Goal: Task Accomplishment & Management: Manage account settings

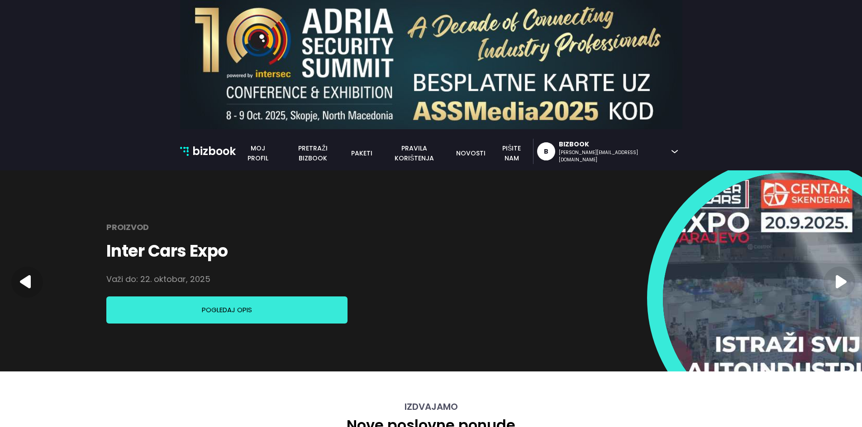
click at [204, 151] on p "bizbook" at bounding box center [213, 151] width 43 height 17
click at [490, 154] on link "novosti" at bounding box center [471, 153] width 40 height 10
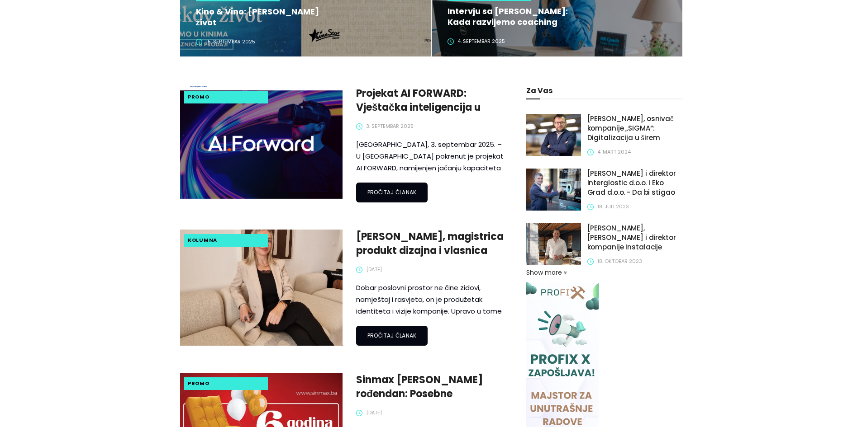
scroll to position [402, 0]
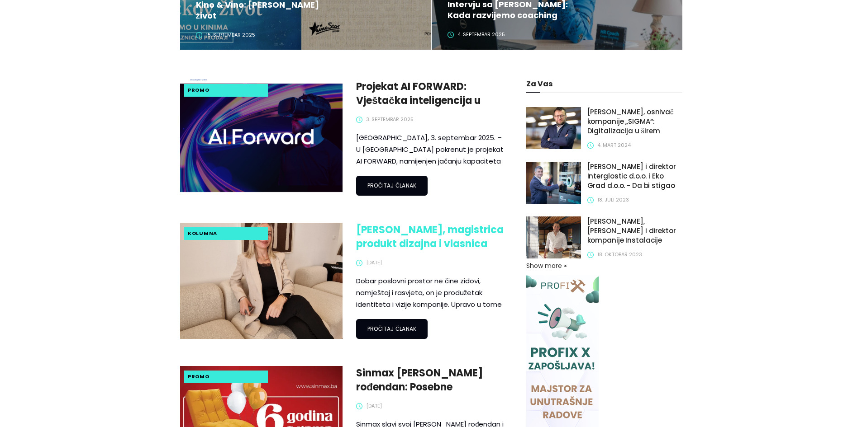
click at [415, 235] on link "Sabina Talović, magistrica produkt dizajna i vlasnica studija ID Interiors + De…" at bounding box center [430, 237] width 149 height 28
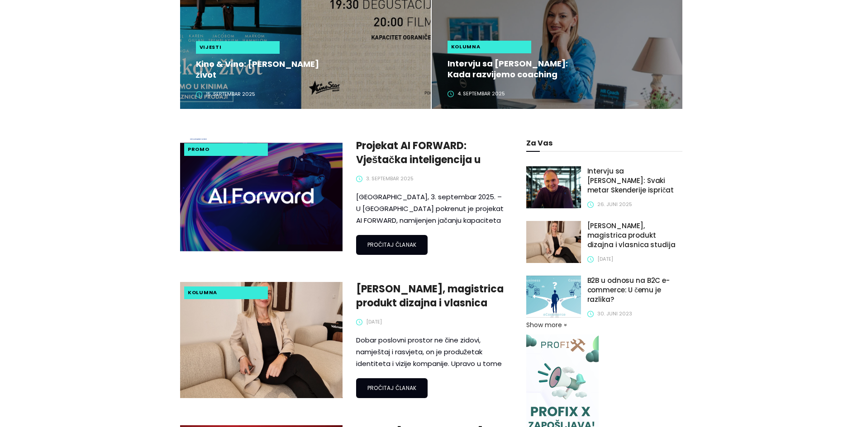
scroll to position [342, 0]
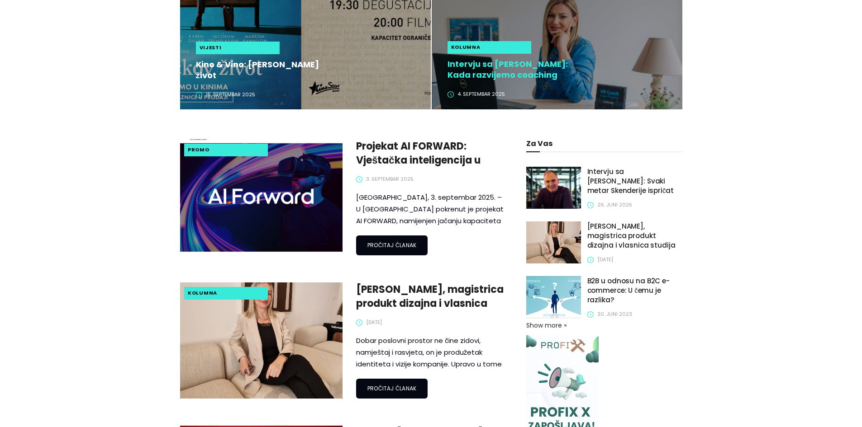
click at [496, 71] on h2 "Intervju sa Alisom Lingo: Kada razvijemo coaching kulturu, zaposlenici preuzima…" at bounding box center [514, 70] width 135 height 22
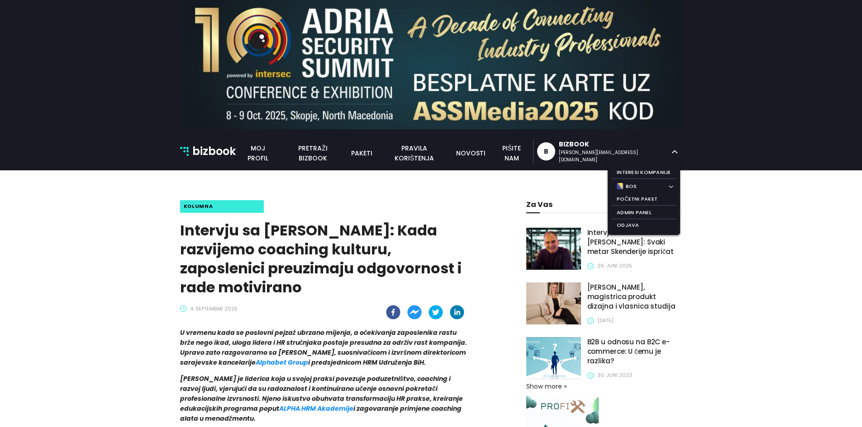
click at [674, 152] on icon at bounding box center [674, 152] width 6 height 4
click at [622, 213] on li "Admin Panel" at bounding box center [643, 213] width 65 height 13
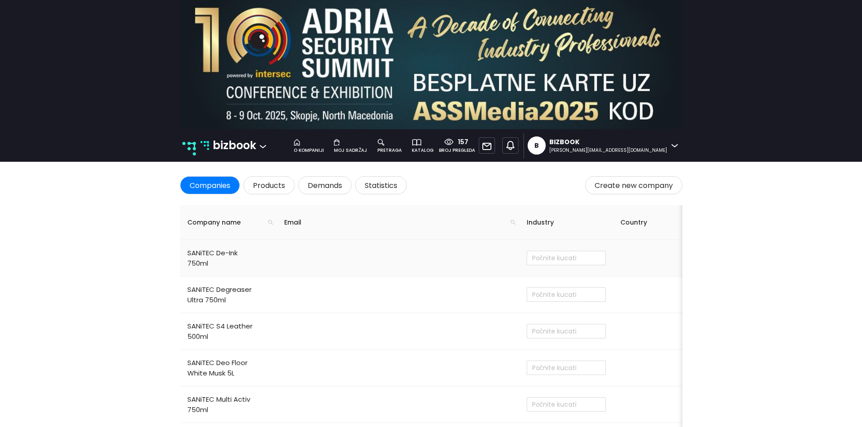
type input "Obrazovanje i poučavanje"
checkbox input "true"
type input "Ostalo"
checkbox input "true"
type input "Cvjećarstvo"
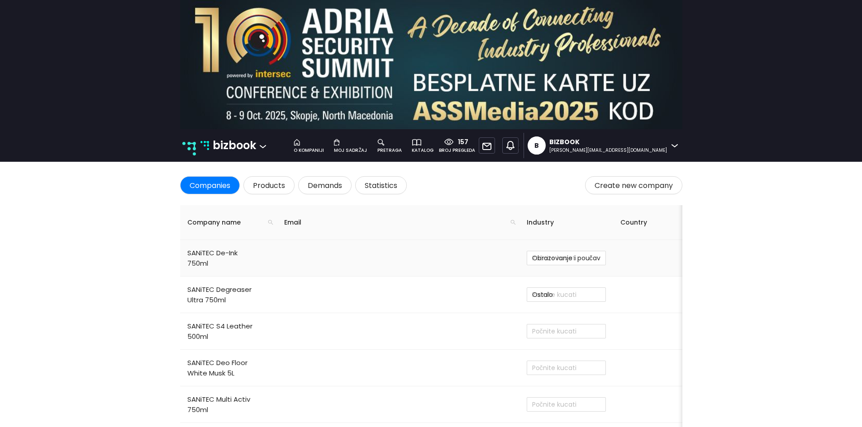
checkbox input "true"
type input "Trgovina na malo u nespecializiranim prodavnicama"
checkbox input "true"
type input "Administrativne djelatnosti"
type input "IT, mrežni servisi i podrška"
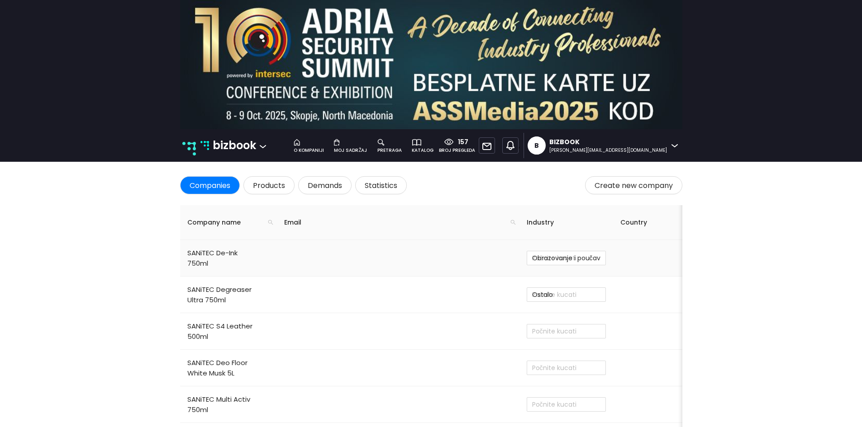
checkbox input "true"
type input "Administrativne djelatnosti"
checkbox input "true"
type input "Razvoj softvera"
checkbox input "true"
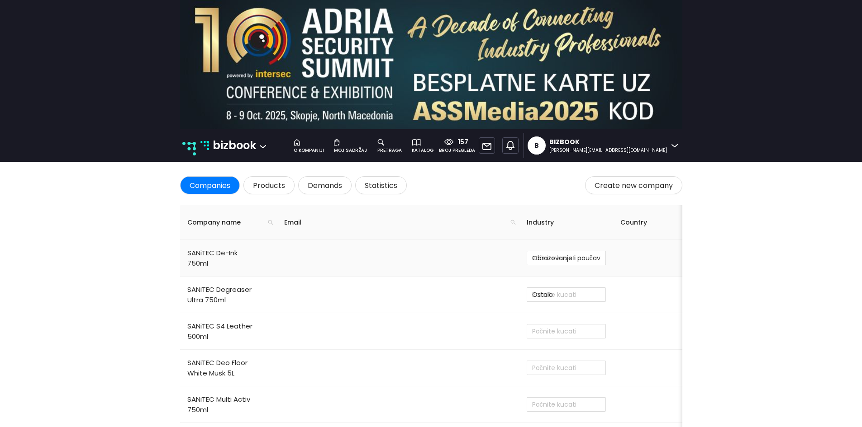
type input "Proizvodnja hemijskih proizvoda"
checkbox input "true"
type input "Djelatnost iznajmljivanja"
checkbox input "true"
type input "Savjetovanje u vezi sa poslovanjem"
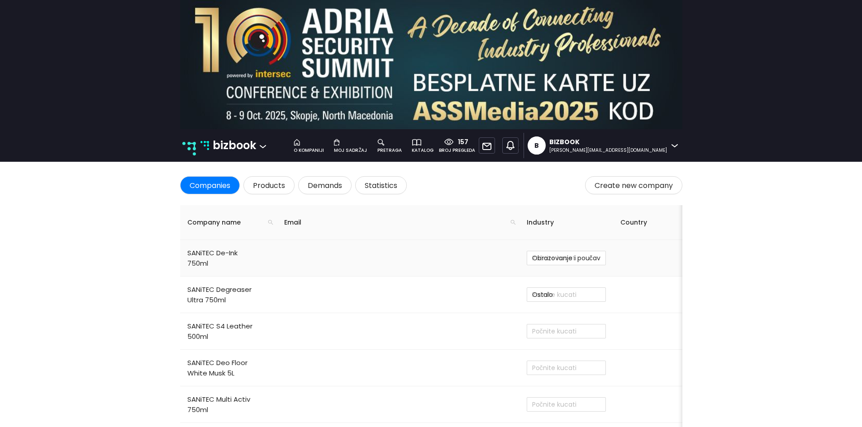
checkbox input "true"
type input "Investiranje i razvoj"
checkbox input "true"
type input "Savjetovanje u vezi sa poslovanjem"
checkbox input "true"
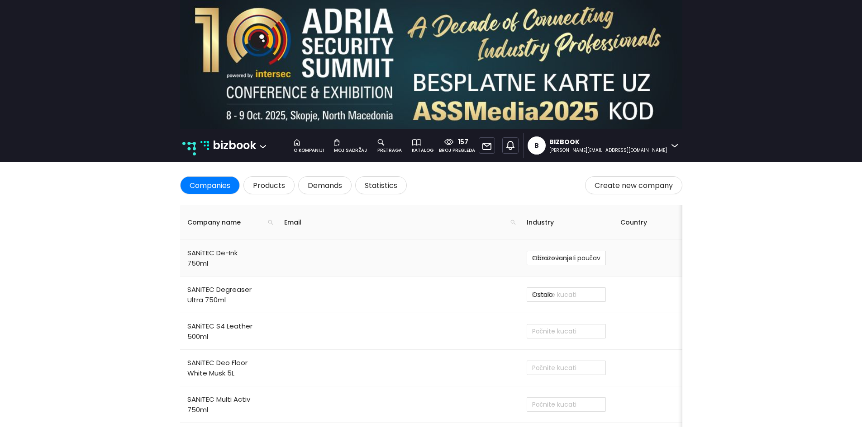
type input "Administrativne djelatnosti"
type input "Proizvodnja hrane"
checkbox input "true"
type input "Savjetovanje u vezi sa poslovanjem"
checkbox input "true"
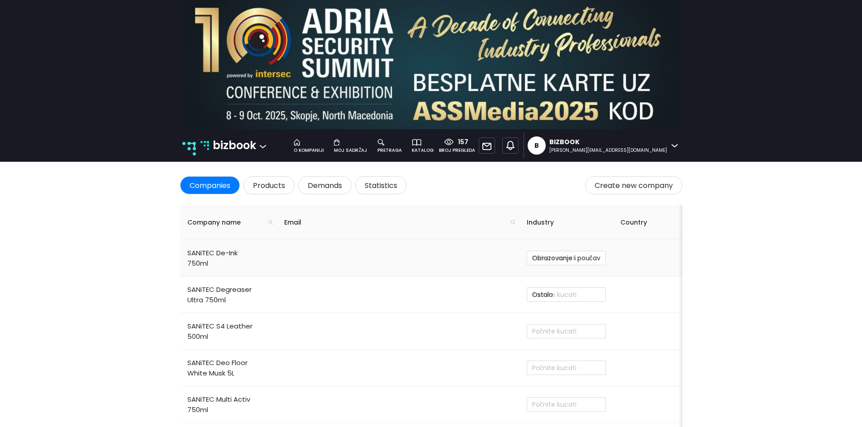
type input "Projektovanje i automatizacija sistema"
type input "Personalna njega i zdravlje"
type input "IT, mrežni servisi i podrška"
checkbox input "true"
type input "E-Commerce i internet prodaja"
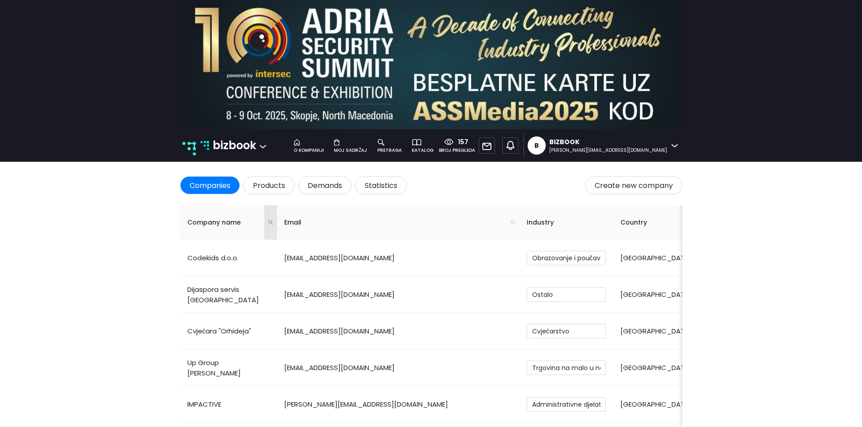
click at [268, 223] on icon "search" at bounding box center [270, 222] width 5 height 5
click at [219, 255] on input "text" at bounding box center [210, 259] width 85 height 14
type input "Organlook"
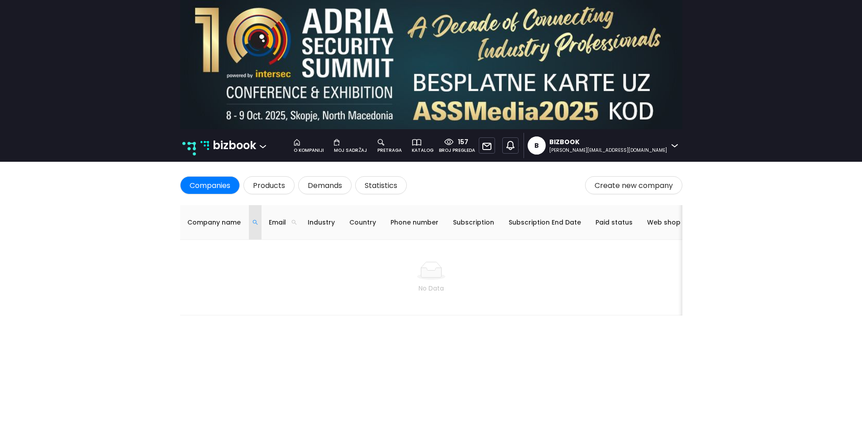
click at [257, 222] on icon "search" at bounding box center [254, 222] width 5 height 5
click at [226, 281] on span "Reset" at bounding box center [231, 279] width 18 height 10
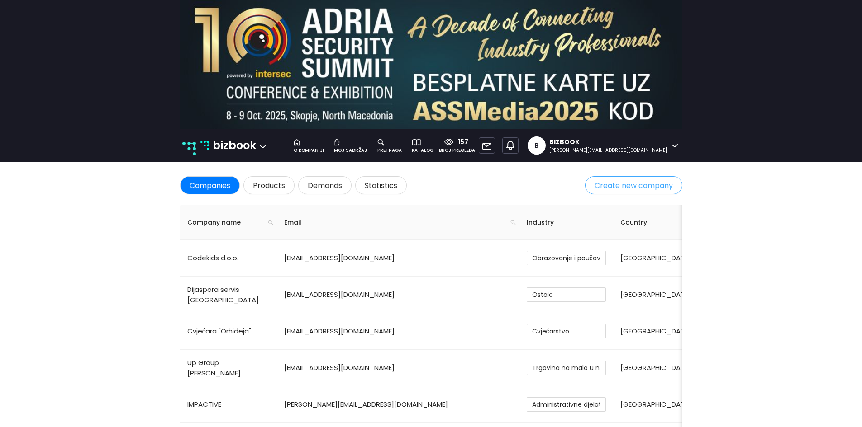
click at [632, 184] on span "Create new company" at bounding box center [633, 185] width 78 height 11
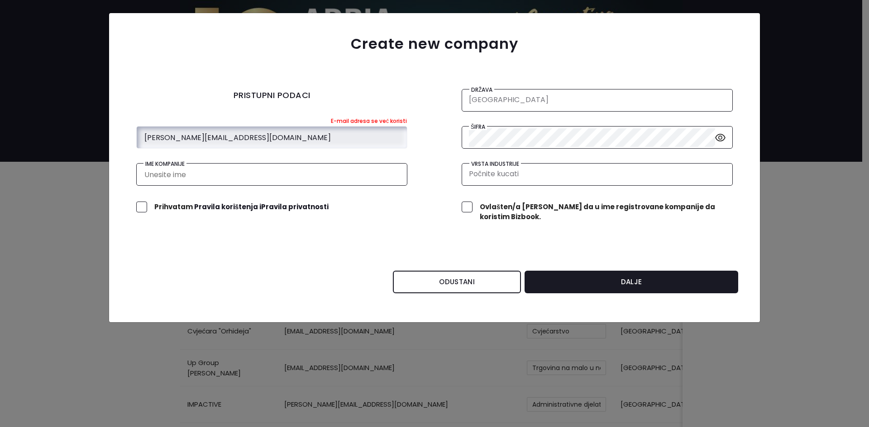
click at [231, 141] on input "erna@bizbook.ba" at bounding box center [271, 137] width 256 height 19
type input "+"
paste input "lejla@organlook.com"
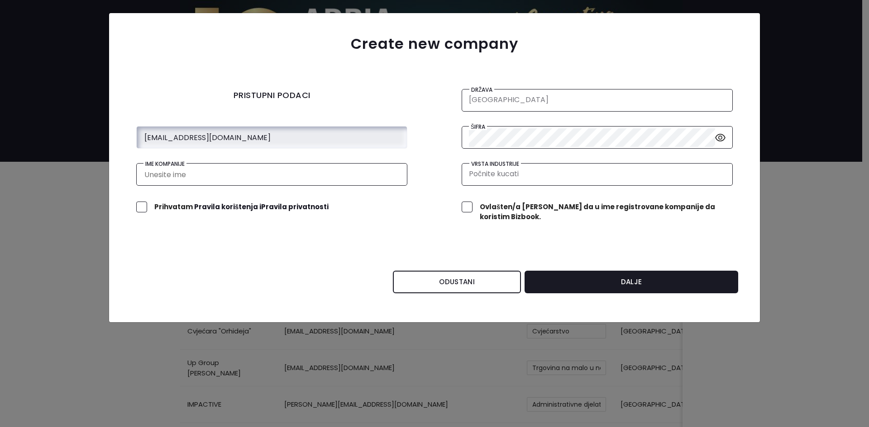
type input "lejla@organlook.com"
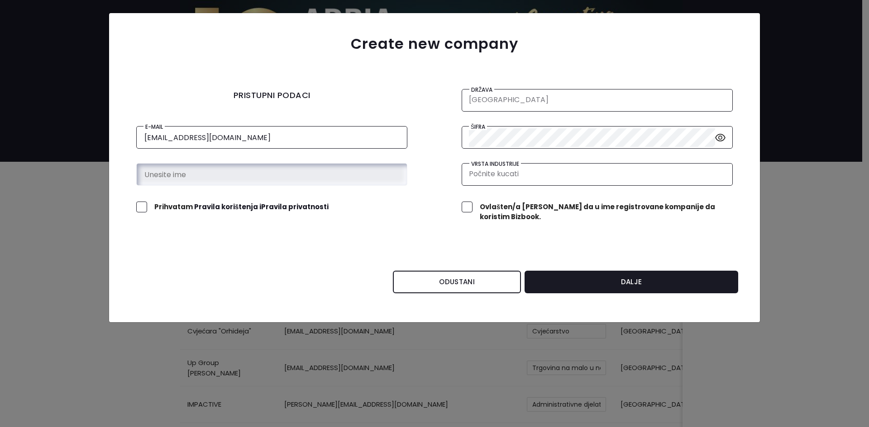
click at [251, 175] on input "text" at bounding box center [271, 175] width 256 height 19
type input "Organlook"
click at [503, 109] on div "Država Bosna i Hercegovina" at bounding box center [596, 100] width 271 height 23
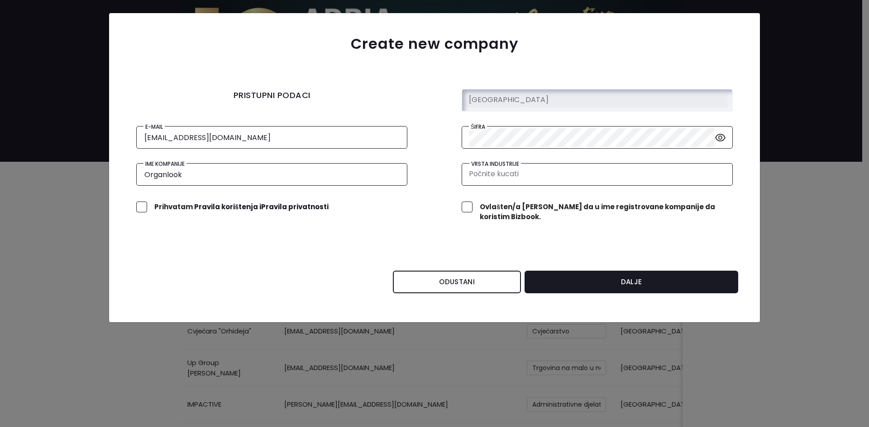
click at [510, 97] on input "search" at bounding box center [595, 100] width 252 height 14
click at [511, 122] on div "[GEOGRAPHIC_DATA]" at bounding box center [603, 119] width 259 height 10
type input "[GEOGRAPHIC_DATA]"
click at [724, 139] on icon "eye" at bounding box center [720, 138] width 10 height 8
click at [232, 273] on form "PRISTUPNI PODACI Država Bosna i Hercegovina E-mail lejla@organlook.com Šifra Im…" at bounding box center [434, 198] width 651 height 233
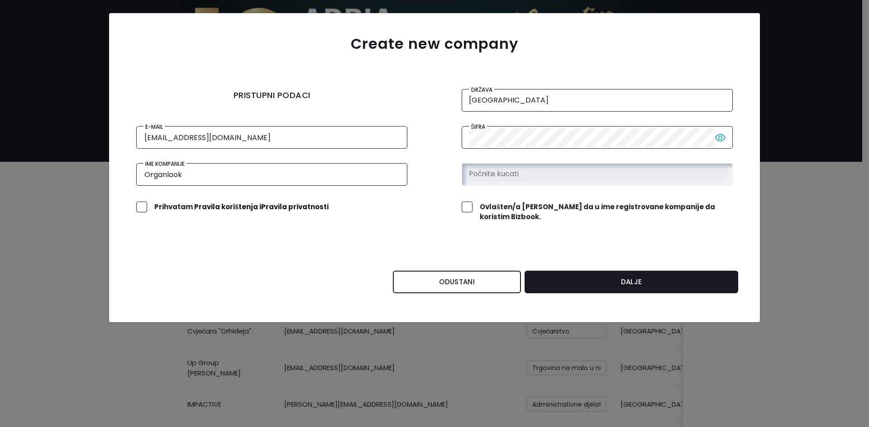
click at [536, 174] on input "search" at bounding box center [595, 174] width 252 height 14
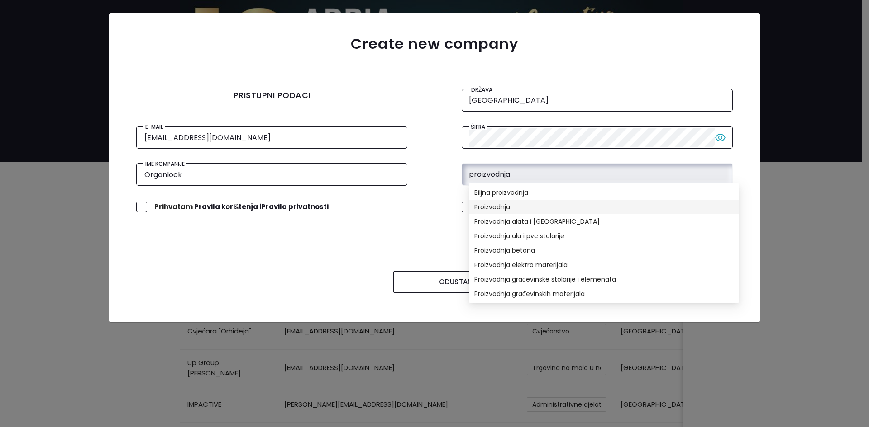
click at [509, 203] on div "Proizvodnja" at bounding box center [603, 207] width 259 height 10
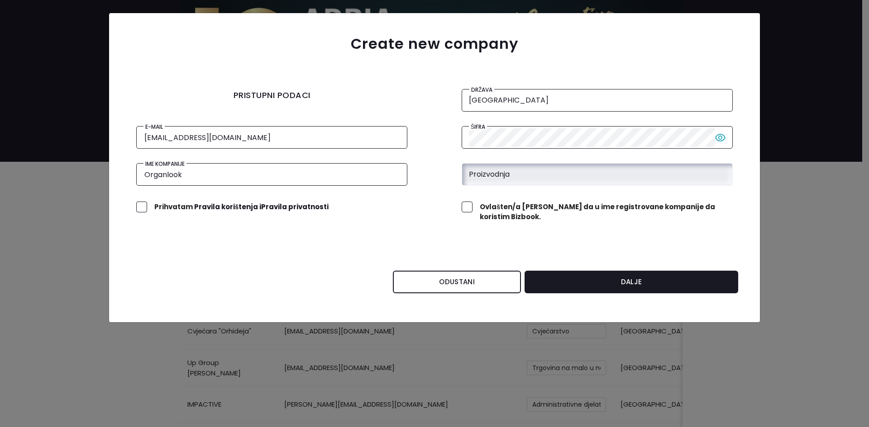
type input "Proizvodnja"
click at [139, 211] on input "checkbox" at bounding box center [141, 207] width 11 height 11
checkbox input "true"
click at [470, 211] on input "checkbox" at bounding box center [466, 207] width 11 height 11
checkbox input "true"
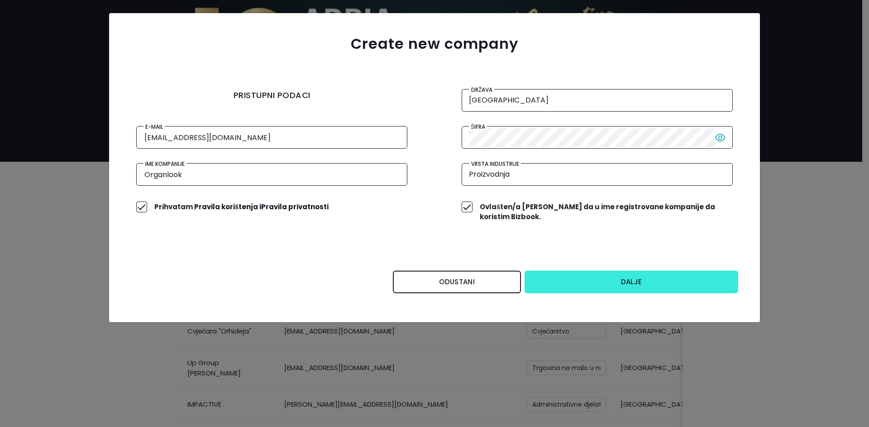
click at [588, 271] on button "Dalje" at bounding box center [631, 282] width 214 height 23
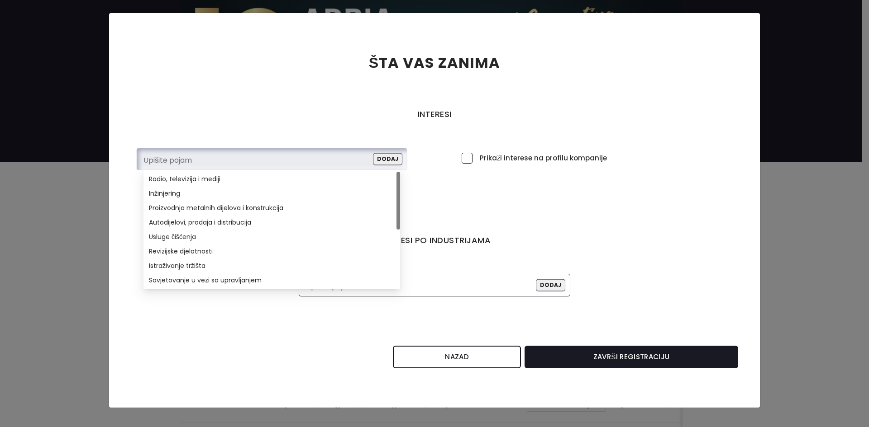
click at [261, 158] on input "search" at bounding box center [258, 161] width 230 height 14
click at [175, 208] on div "PR i marketing" at bounding box center [272, 208] width 246 height 10
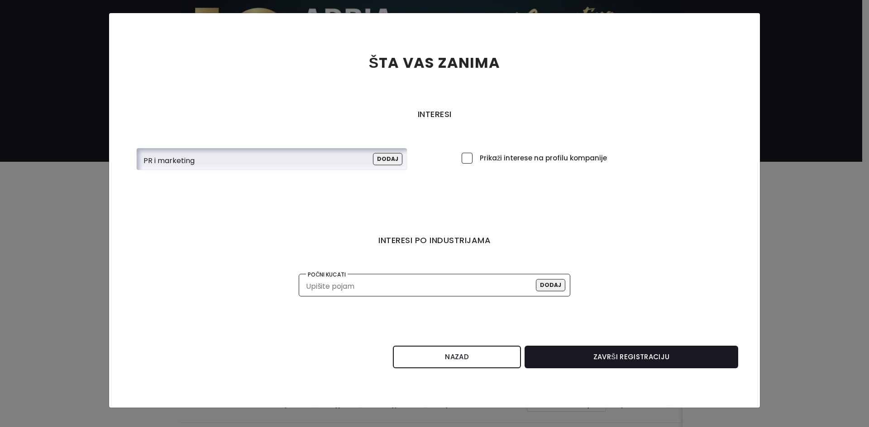
type input "PR i marketing"
click at [385, 157] on button "Dodaj" at bounding box center [387, 159] width 29 height 12
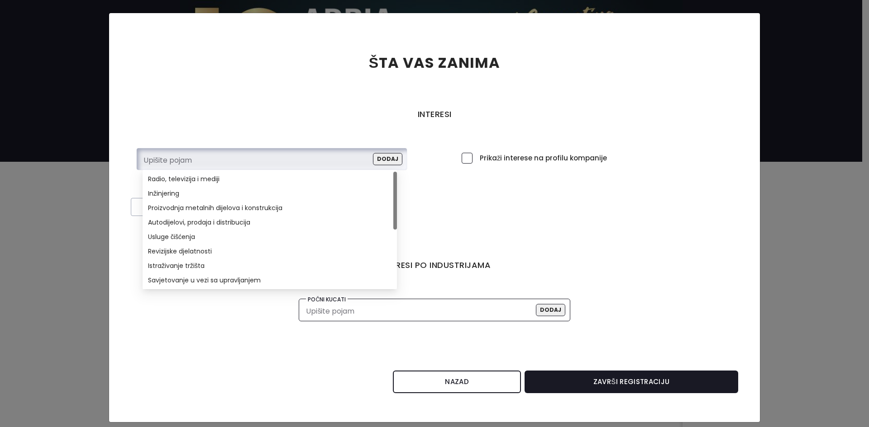
click at [297, 165] on input "search" at bounding box center [258, 161] width 230 height 14
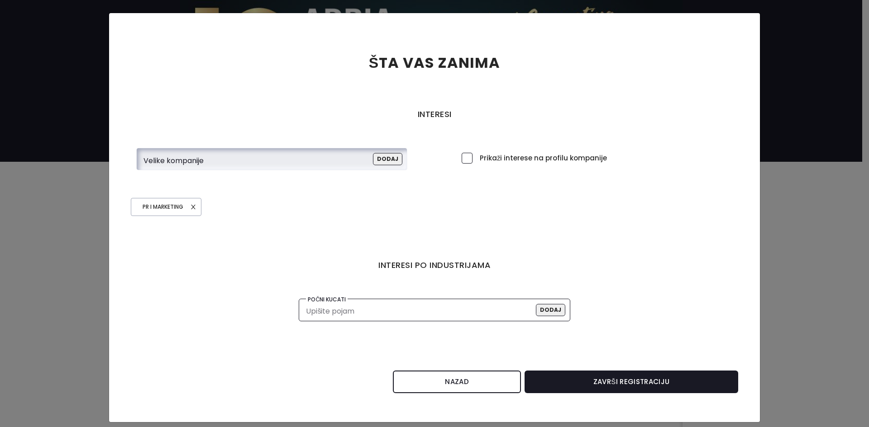
type input "Velike kompanije"
click at [379, 156] on button "Dodaj" at bounding box center [387, 159] width 29 height 12
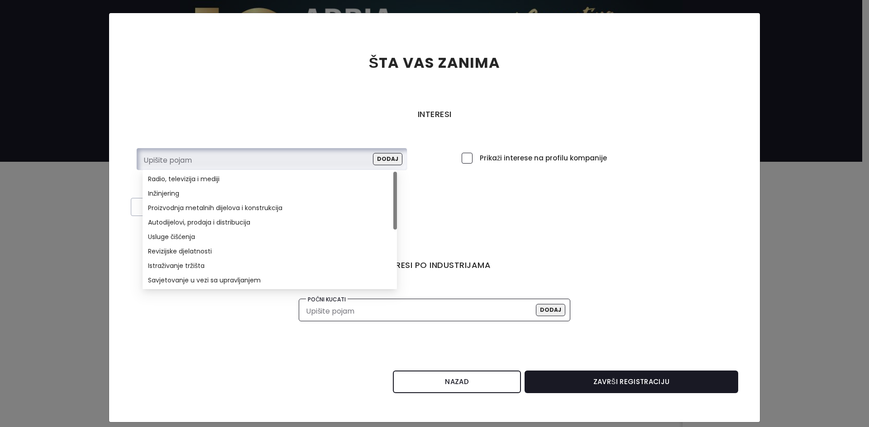
click at [305, 166] on input "search" at bounding box center [258, 161] width 230 height 14
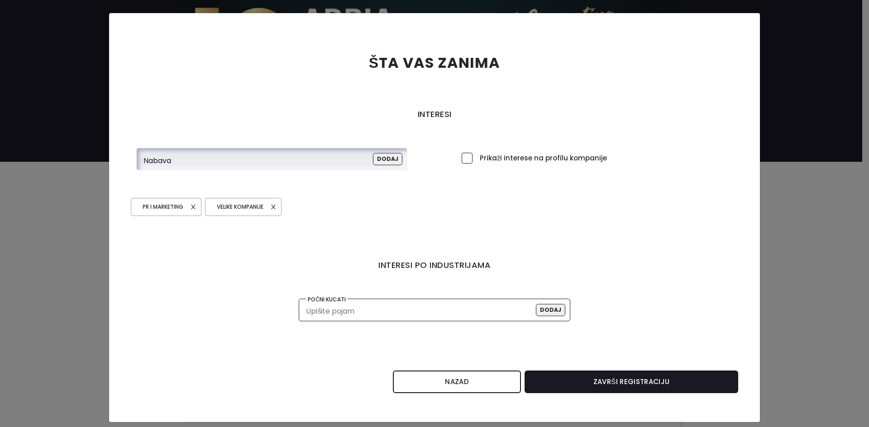
type input "Nabava"
click at [387, 162] on button "Dodaj" at bounding box center [387, 159] width 29 height 12
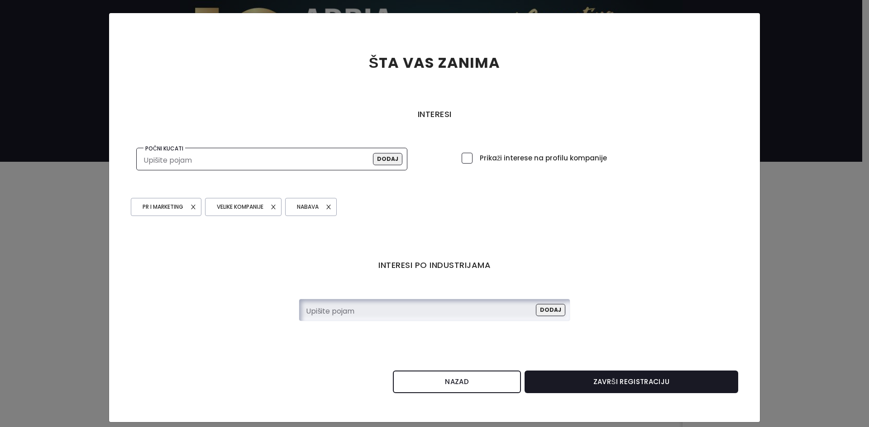
click at [340, 305] on input "search" at bounding box center [421, 312] width 230 height 14
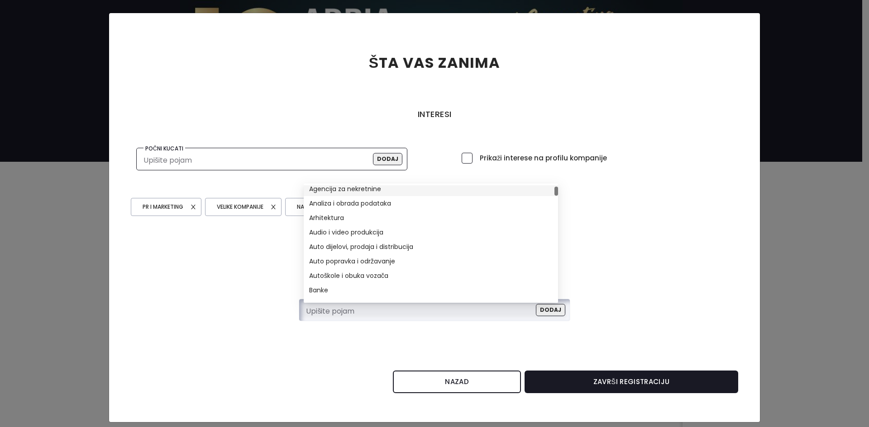
scroll to position [33, 0]
click at [343, 248] on div "Auto dijelovi, prodaja i distribucija" at bounding box center [430, 247] width 243 height 10
type input "Auto dijelovi, prodaja i distribucija"
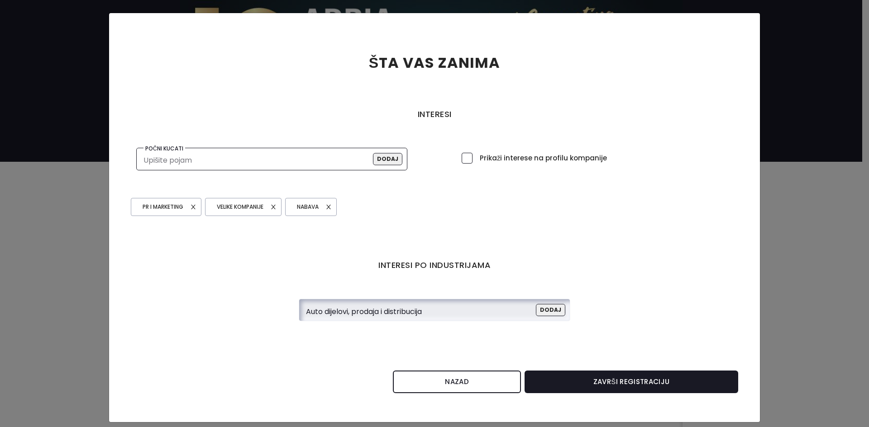
scroll to position [0, 0]
click at [539, 309] on button "Dodaj" at bounding box center [550, 310] width 29 height 12
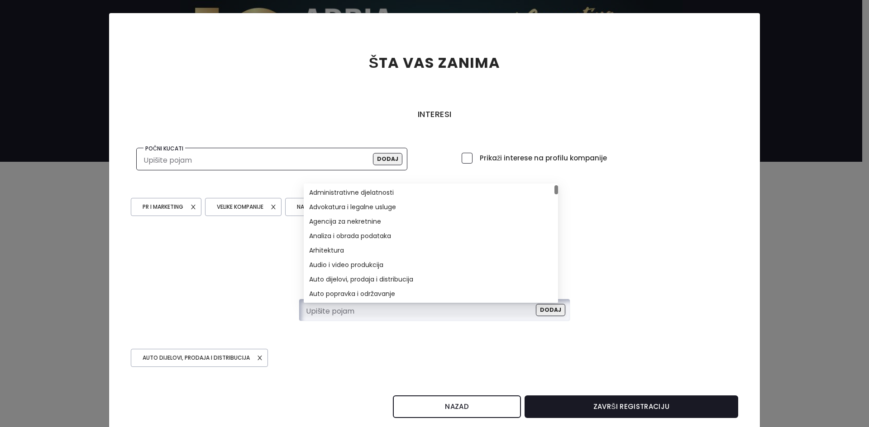
click at [471, 312] on input "search" at bounding box center [421, 312] width 230 height 14
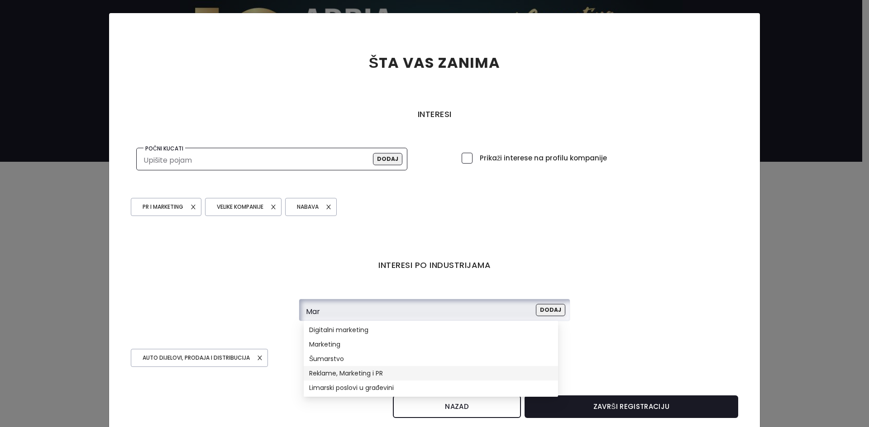
click at [361, 379] on div "Reklame, Marketing i PR" at bounding box center [431, 373] width 254 height 14
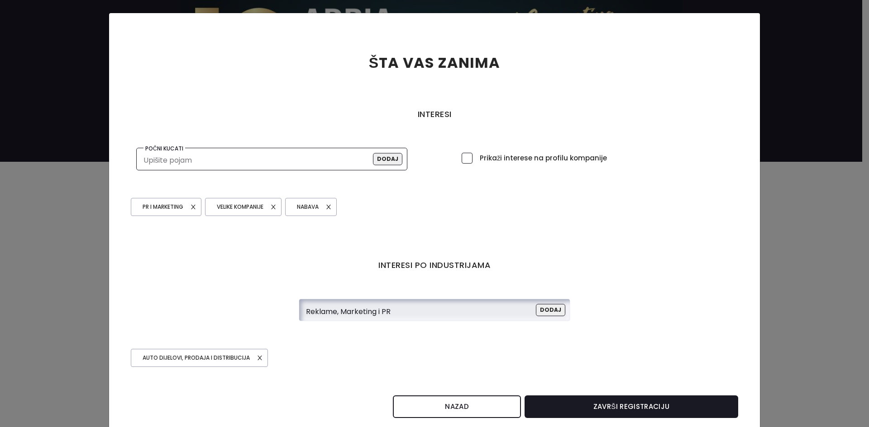
type input "Reklame, Marketing i PR"
click at [551, 309] on button "Dodaj" at bounding box center [550, 310] width 29 height 12
click at [407, 309] on input "search" at bounding box center [421, 312] width 230 height 14
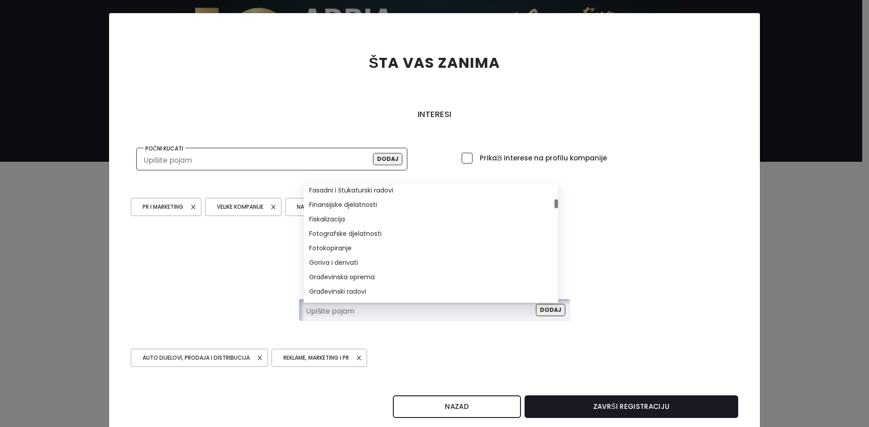
scroll to position [408, 0]
click at [346, 207] on div "Finansijske djelatnosti" at bounding box center [430, 204] width 243 height 10
type input "Finansijske djelatnosti"
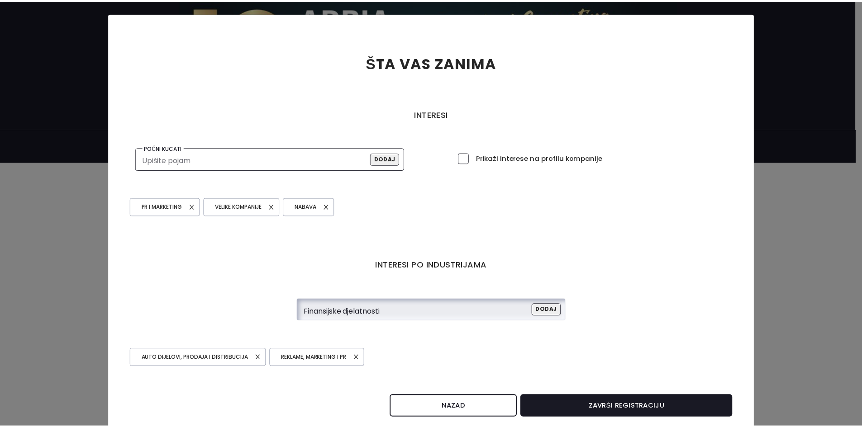
scroll to position [0, 0]
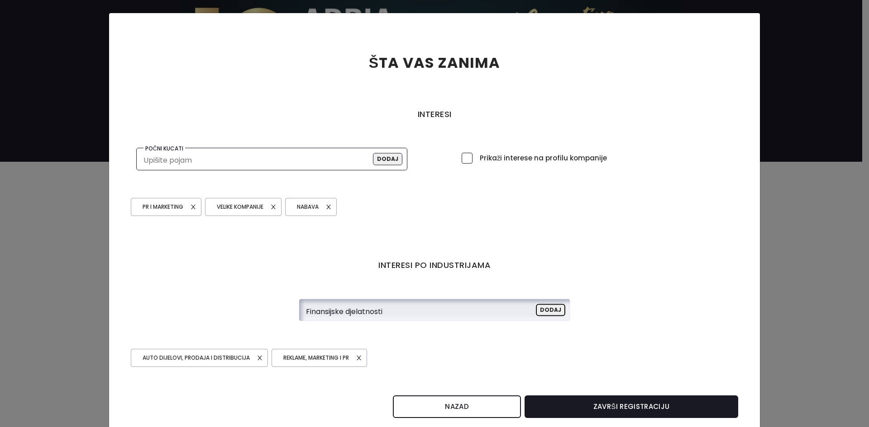
click at [553, 306] on button "Dodaj" at bounding box center [550, 310] width 29 height 12
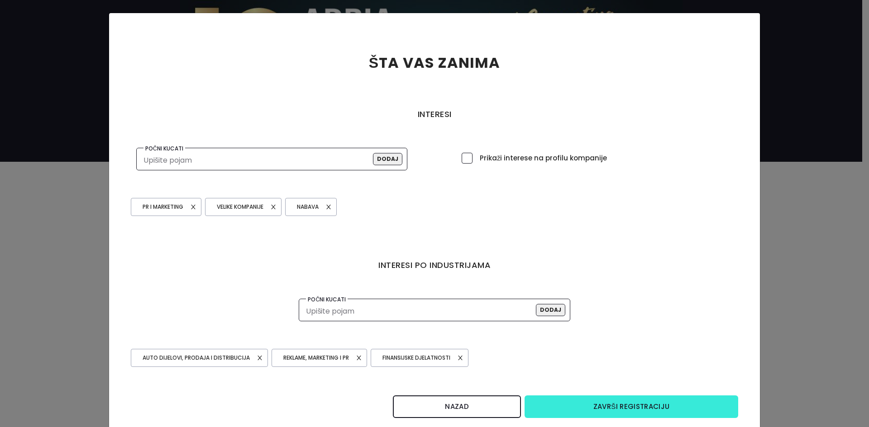
click at [599, 406] on button "Završi registraciju" at bounding box center [631, 407] width 214 height 23
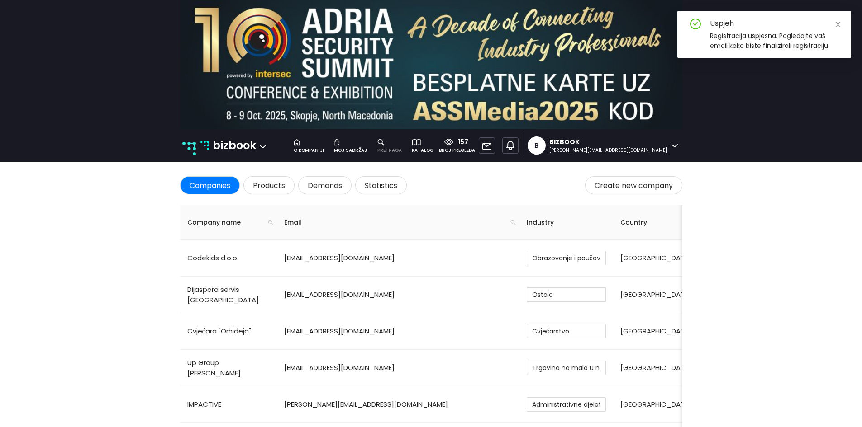
click at [402, 147] on div "pretraga" at bounding box center [389, 150] width 24 height 7
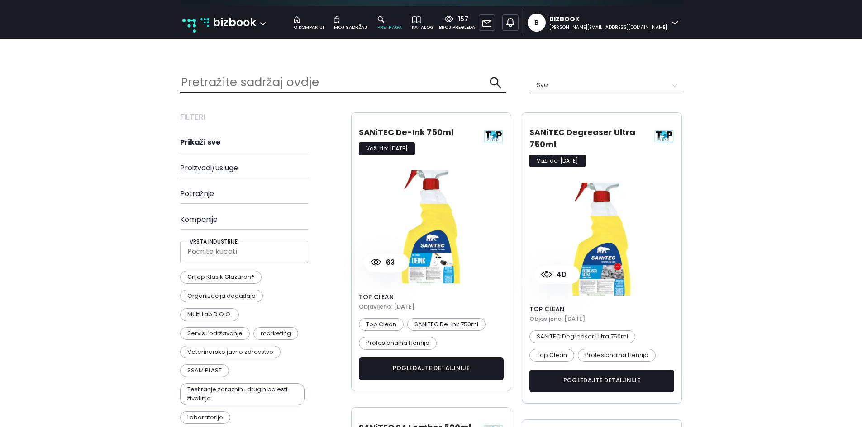
scroll to position [1216, 516]
click at [352, 83] on input "text" at bounding box center [334, 82] width 309 height 19
type input "organlook"
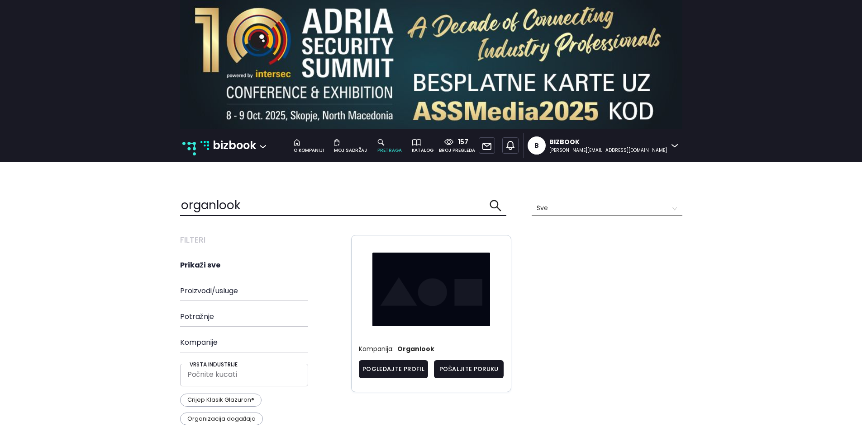
scroll to position [410, 516]
click at [389, 365] on link "Pogledajte profil" at bounding box center [394, 370] width 70 height 18
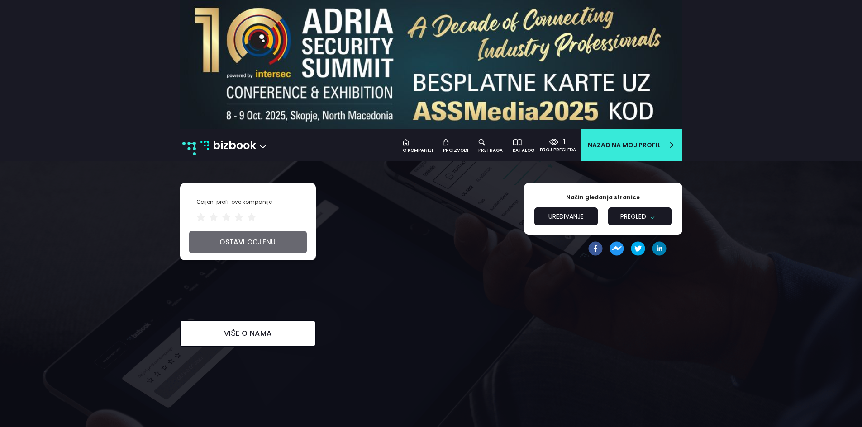
click at [554, 219] on button "Uređivanje" at bounding box center [565, 217] width 63 height 18
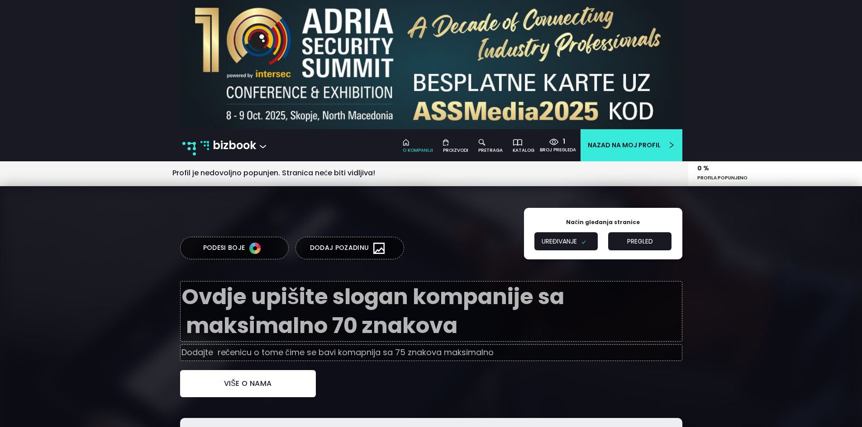
type input "[GEOGRAPHIC_DATA]"
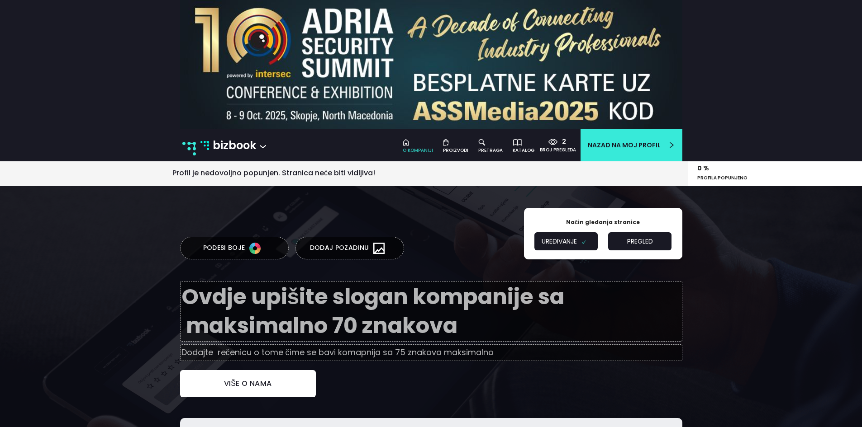
click at [269, 247] on button "Podesi boje" at bounding box center [234, 248] width 109 height 23
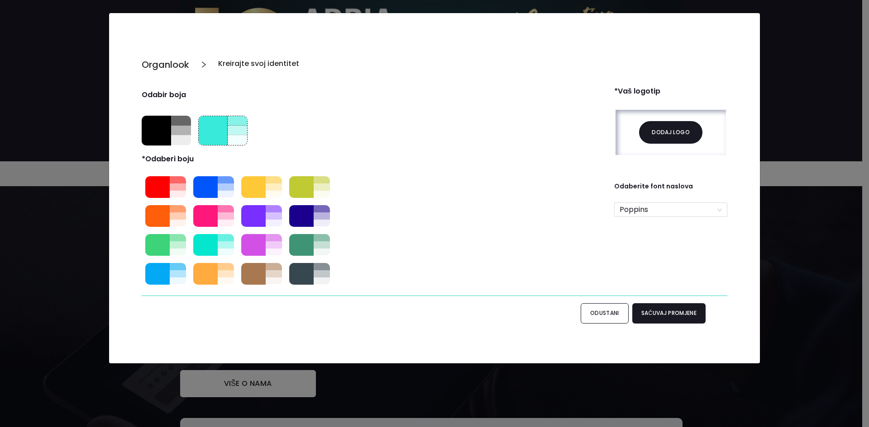
click at [166, 247] on div at bounding box center [157, 245] width 24 height 22
click at [317, 245] on div at bounding box center [323, 245] width 20 height 7
click at [313, 246] on div at bounding box center [301, 245] width 24 height 22
click at [666, 131] on button "Dodaj logo" at bounding box center [670, 132] width 63 height 23
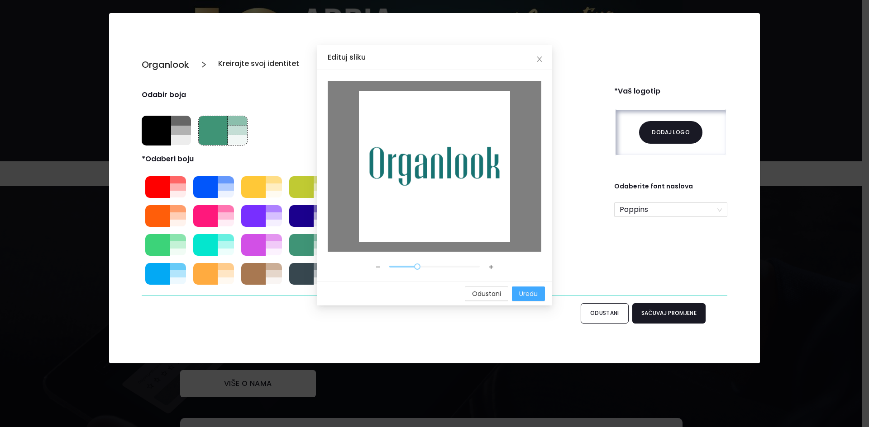
click at [518, 292] on button "Uredu" at bounding box center [528, 294] width 33 height 14
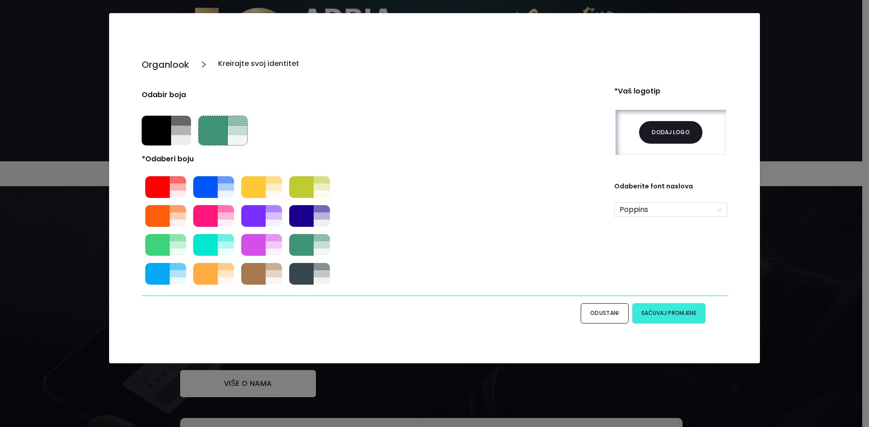
click at [647, 314] on button "Sačuvaj promjene" at bounding box center [668, 314] width 73 height 20
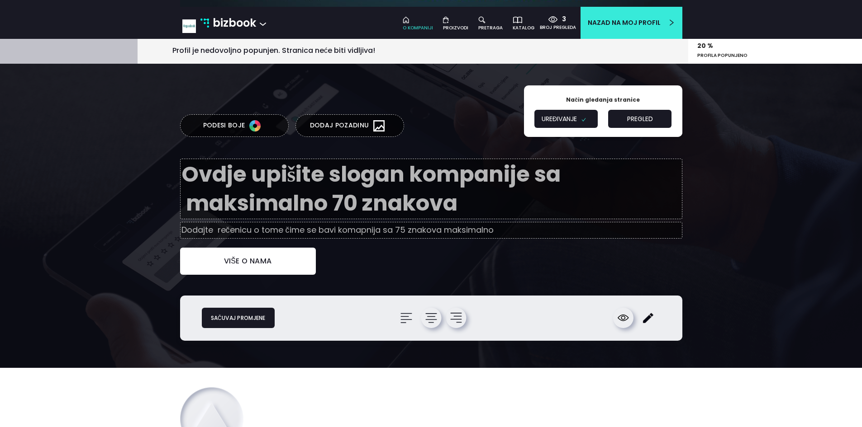
scroll to position [125, 0]
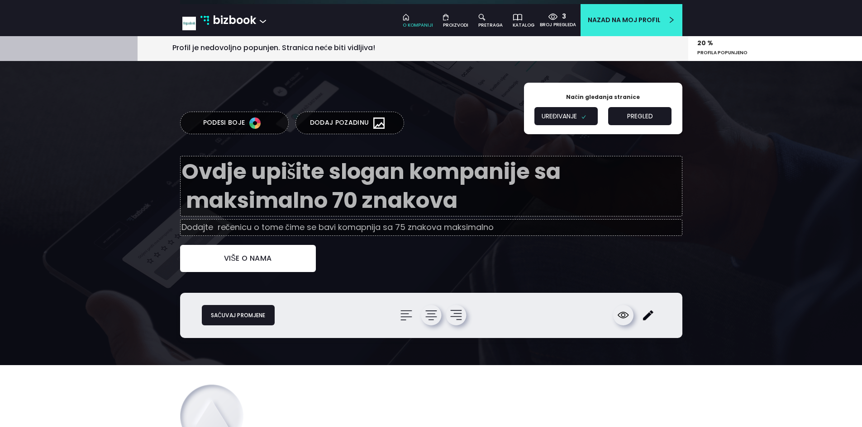
click at [328, 166] on textarea at bounding box center [431, 186] width 502 height 61
paste textarea "Organlook – Prirodna njega iz srca prirode"
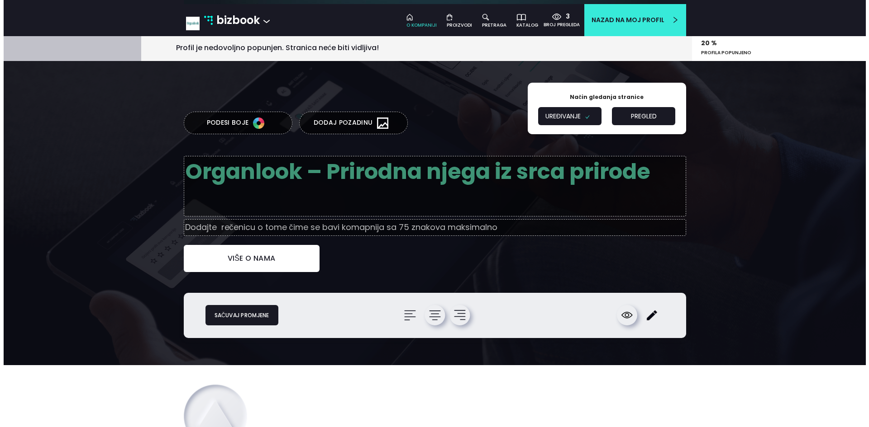
scroll to position [0, 0]
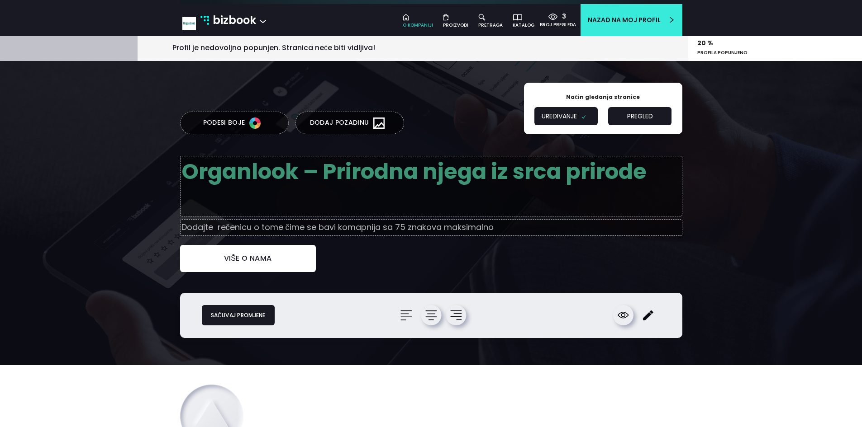
type textarea "Organlook – Prirodna njega iz srca prirode"
click at [253, 125] on img "button" at bounding box center [255, 123] width 20 height 11
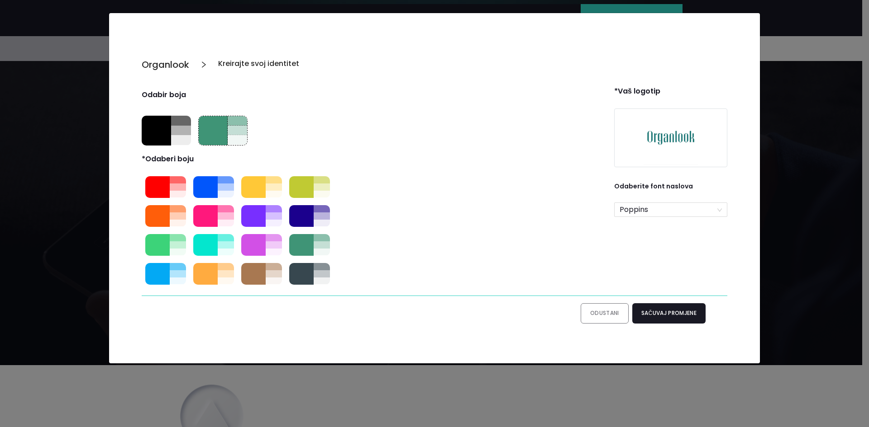
click at [613, 309] on button "Odustani" at bounding box center [604, 314] width 48 height 20
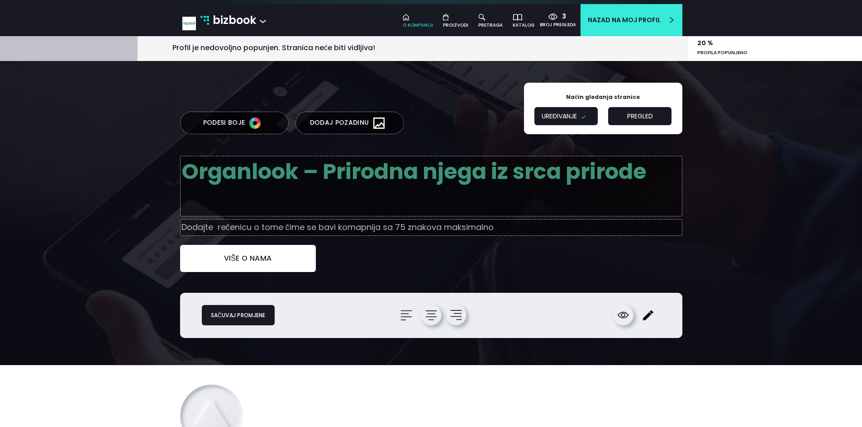
click at [365, 125] on button "Dodaj pozadinu" at bounding box center [349, 123] width 109 height 23
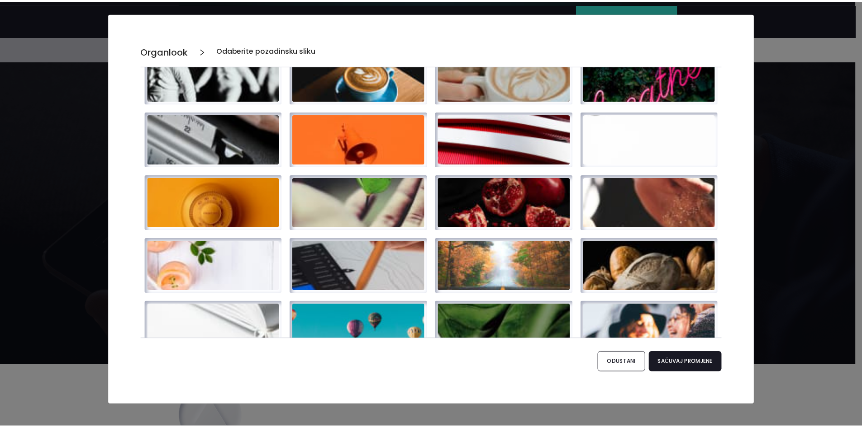
scroll to position [476, 0]
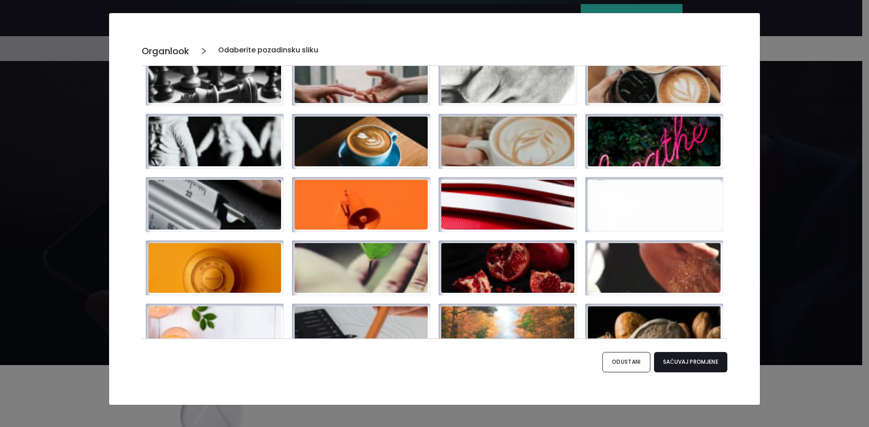
click at [359, 278] on img at bounding box center [360, 268] width 133 height 50
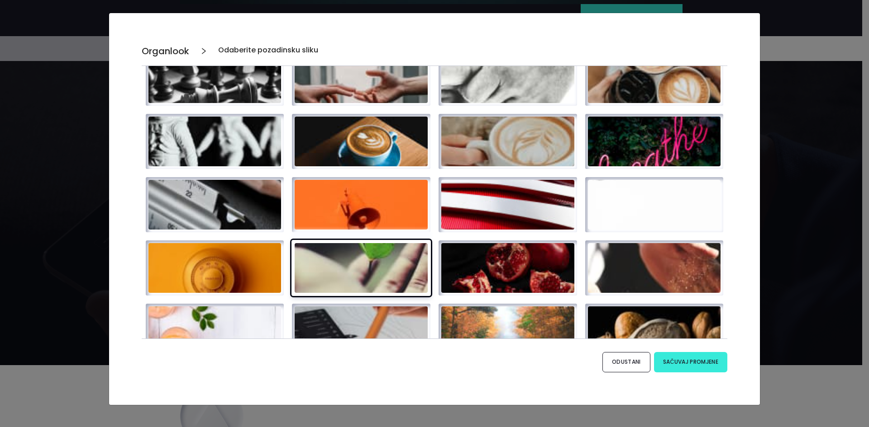
click at [678, 358] on button "Sačuvaj promjene" at bounding box center [690, 362] width 73 height 20
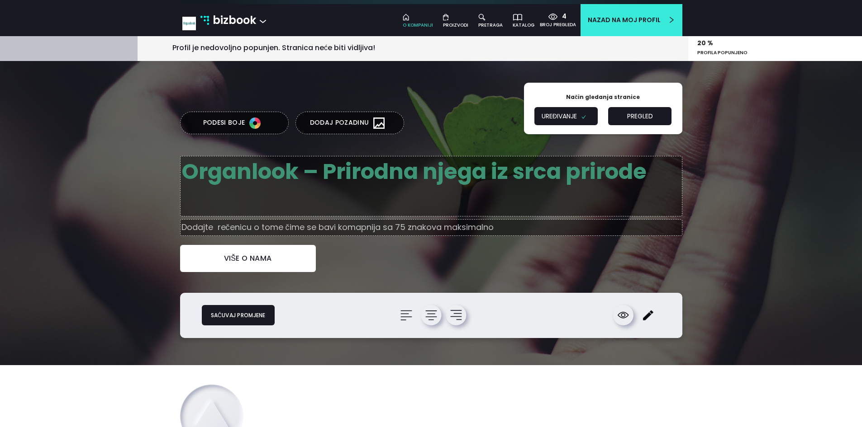
click at [327, 229] on input "text" at bounding box center [431, 227] width 502 height 16
paste input "Brend prirodne kozmetike nastao iz ljubavi prema prirodi, zdravoj njezi i istin…"
type input "Brend prirodne kozmetike nastao iz ljubavi prema prirodi, zdravoj njezi i istin…"
click at [259, 313] on button "Sačuvaj promjene" at bounding box center [238, 315] width 73 height 20
click at [433, 321] on img at bounding box center [430, 315] width 11 height 11
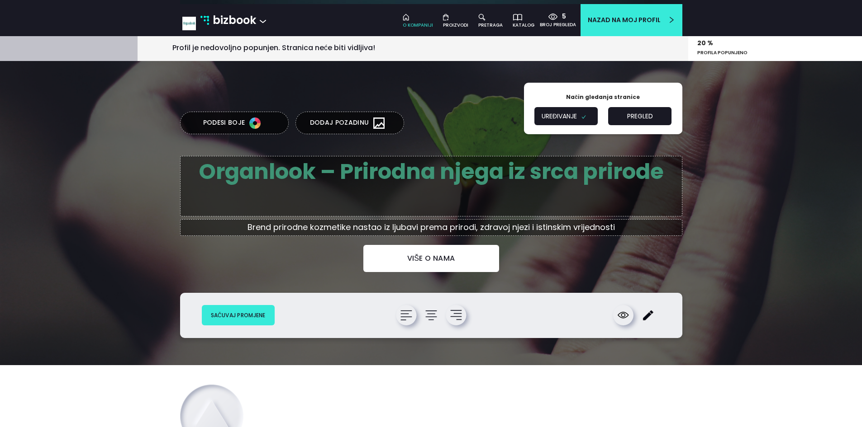
click at [251, 320] on button "Sačuvaj promjene" at bounding box center [238, 315] width 73 height 20
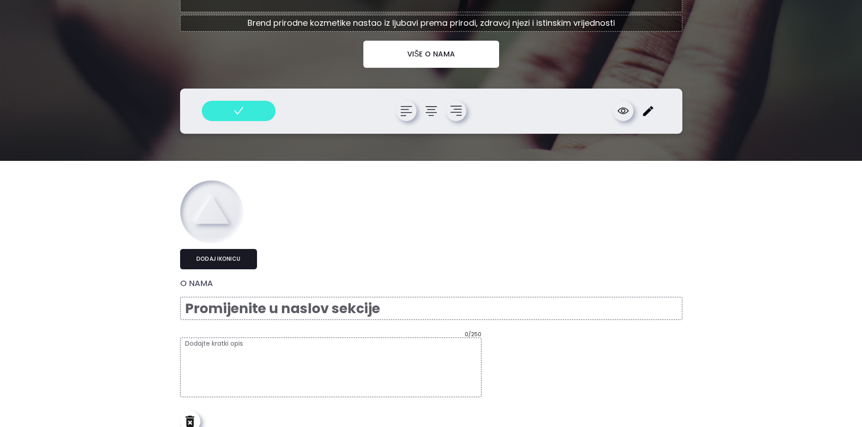
scroll to position [347, 0]
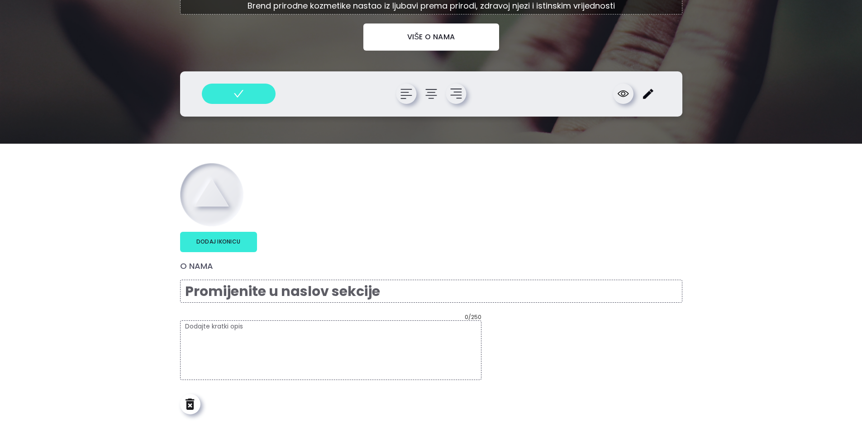
click at [230, 245] on button "Dodaj ikonicu" at bounding box center [218, 242] width 77 height 20
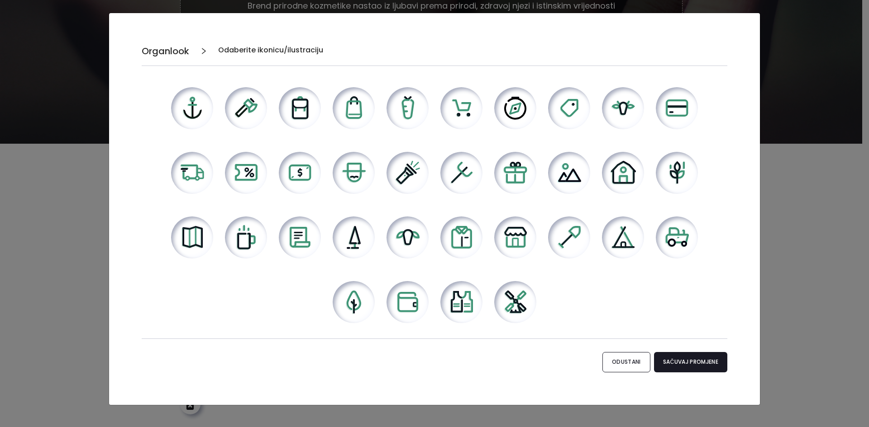
click at [688, 165] on div at bounding box center [676, 173] width 43 height 43
click at [672, 361] on button "Sačuvaj promjene" at bounding box center [690, 362] width 73 height 20
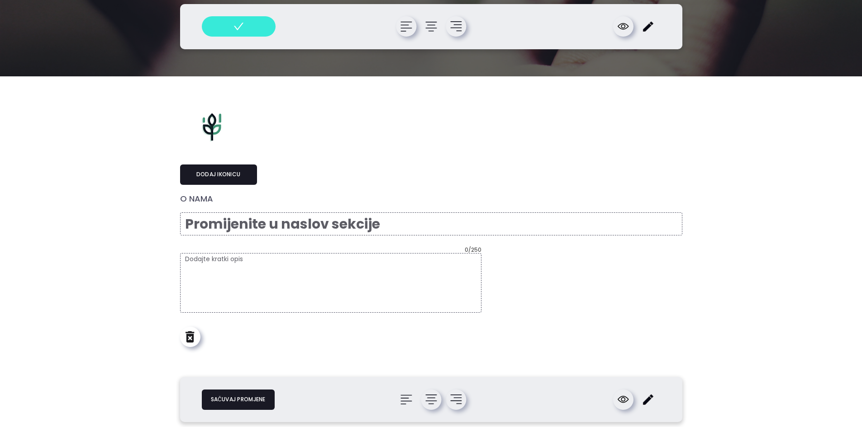
scroll to position [415, 0]
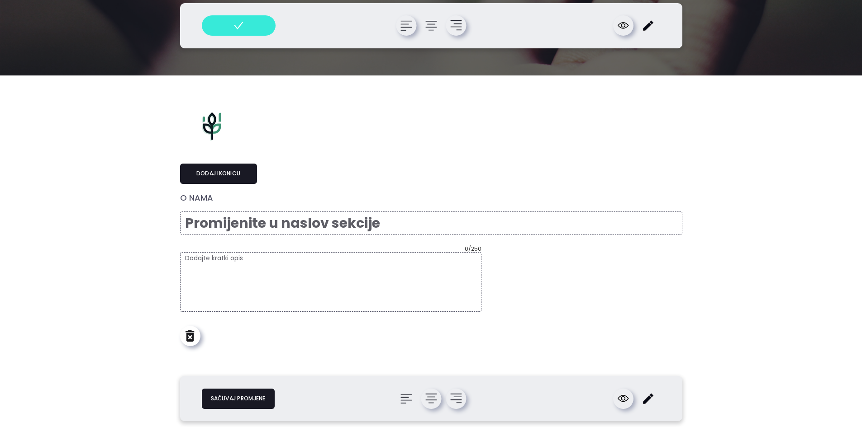
click at [432, 403] on img at bounding box center [430, 399] width 11 height 11
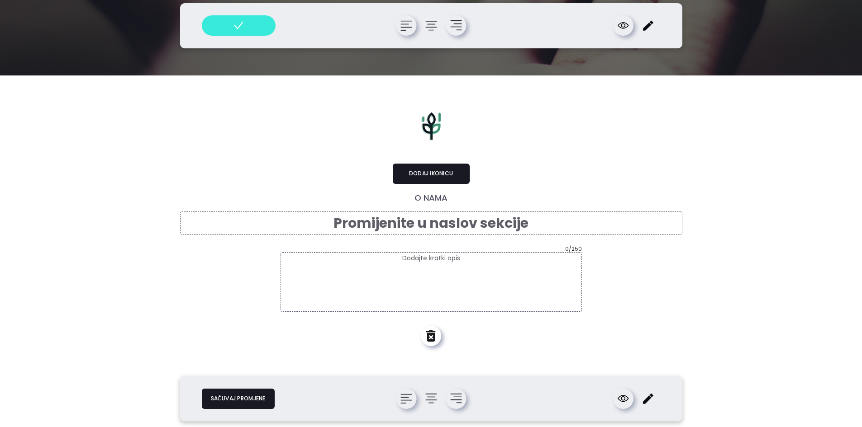
click at [456, 218] on input "text" at bounding box center [431, 223] width 502 height 23
type input "O nama"
click at [392, 262] on textarea at bounding box center [430, 282] width 301 height 60
paste textarea "Organlook je priča o ljubavi prema prirodi, zdravoj njezi i povratku istinskim …"
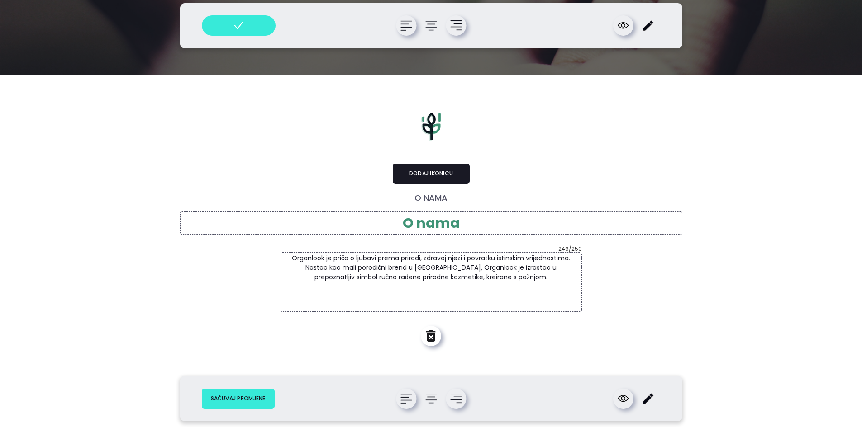
type textarea "Organlook je priča o ljubavi prema prirodi, zdravoj njezi i povratku istinskim …"
click at [259, 405] on button "Sačuvaj promjene" at bounding box center [238, 399] width 73 height 20
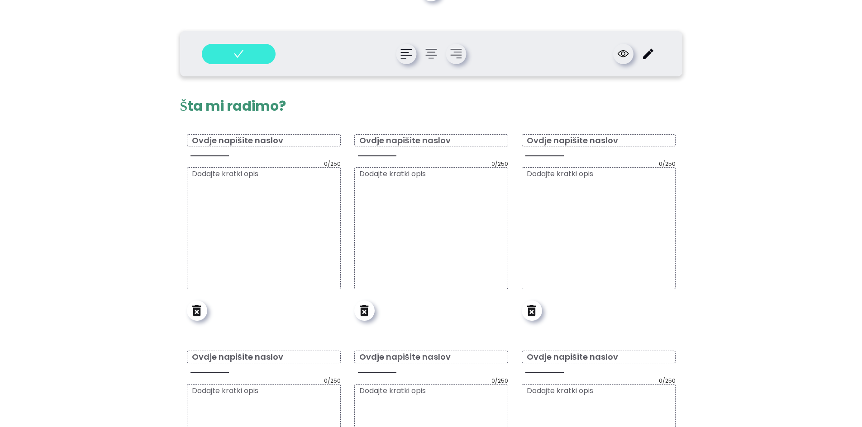
scroll to position [761, 0]
click at [248, 138] on input "text" at bounding box center [264, 140] width 154 height 12
paste input "Poklon setovi"
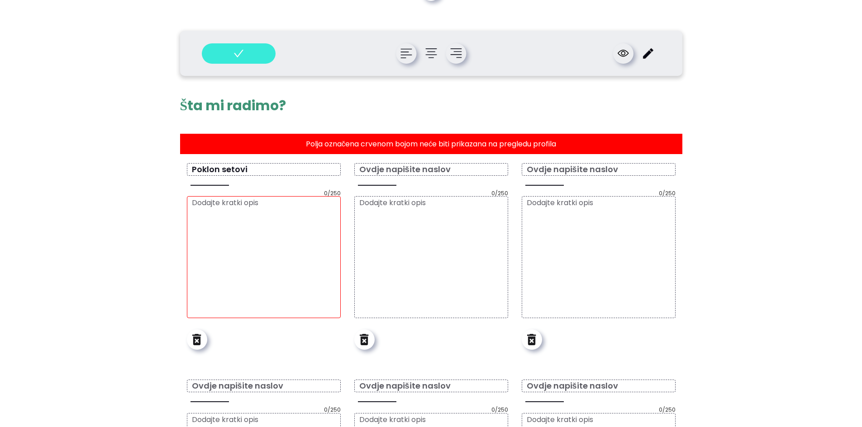
type input "Poklon setovi"
click at [245, 248] on textarea at bounding box center [264, 257] width 154 height 122
paste textarea "Organlook Poklon paketi – Prirodna njega, savršen poklon za svaku priliku! Pokl…"
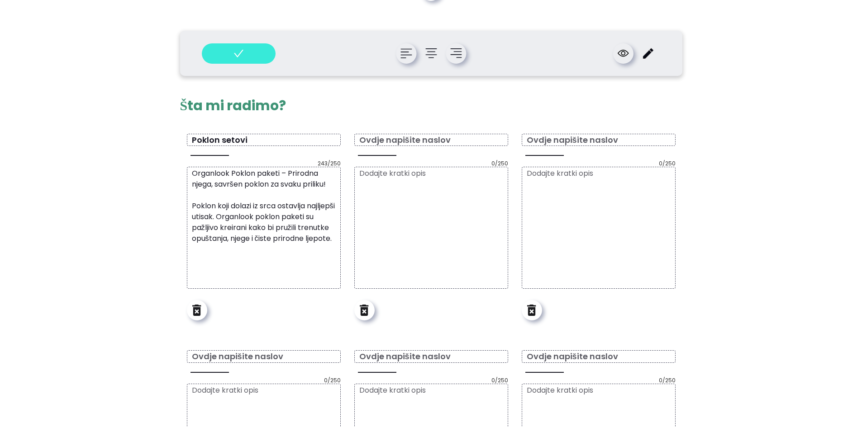
type textarea "Organlook Poklon paketi – Prirodna njega, savršen poklon za svaku priliku! Pokl…"
click at [446, 137] on input "text" at bounding box center [431, 140] width 154 height 12
paste input "Summerlook - Njega tijela tokom ljeta"
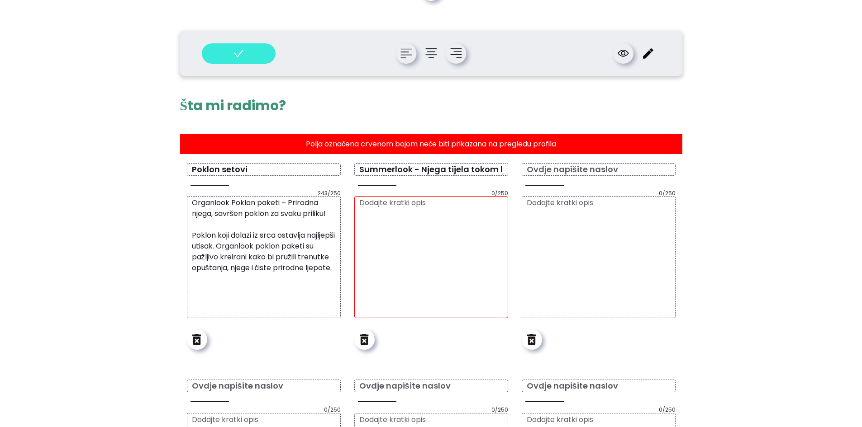
scroll to position [0, 14]
type input "Summerlook - Njega tijela tokom ljeta"
paste textarea "Organlook Ljetna kolekcija – Prirodna zaštita za bezbrižno ljeto! Ljeto donosi …"
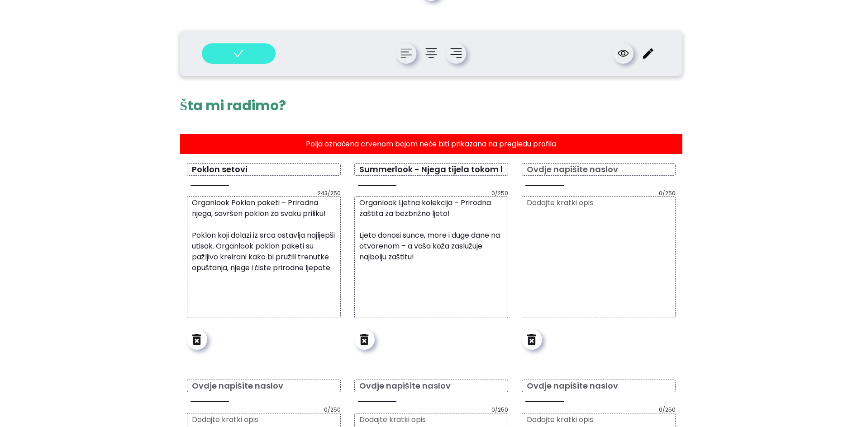
click at [428, 223] on textarea "Organlook Ljetna kolekcija – Prirodna zaštita za bezbrižno ljeto! Ljeto donosi …" at bounding box center [431, 257] width 154 height 122
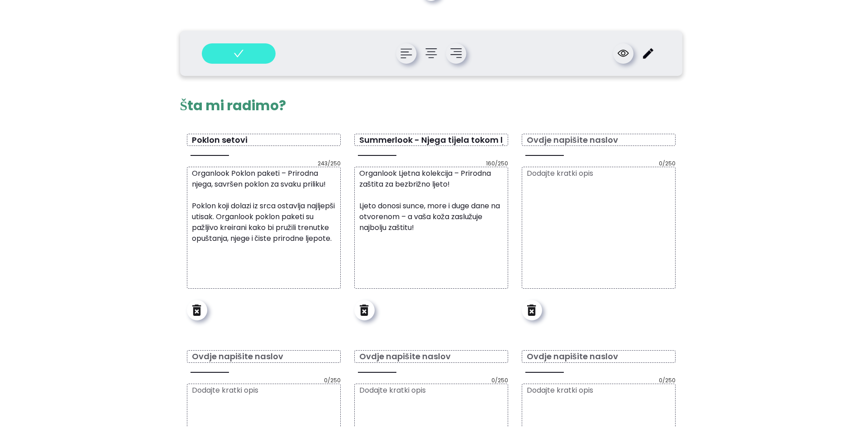
type textarea "Organlook Ljetna kolekcija – Prirodna zaštita za bezbrižno ljeto! Ljeto donosi …"
click at [566, 143] on input "text" at bounding box center [599, 140] width 154 height 12
paste input "Muškarci - For HIM"
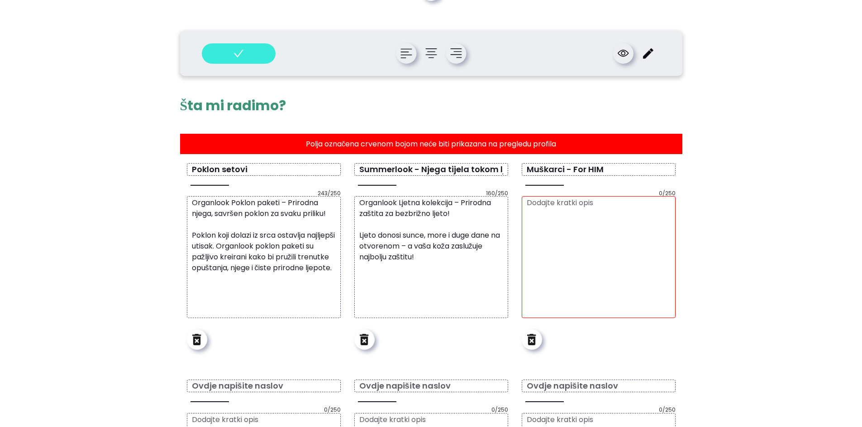
type input "Muškarci - For HIM"
drag, startPoint x: 558, startPoint y: 196, endPoint x: 557, endPoint y: 242, distance: 45.7
click at [557, 242] on div "Muškarci - For HIM 0/250" at bounding box center [599, 271] width 154 height 217
click at [557, 242] on textarea at bounding box center [599, 257] width 154 height 122
paste textarea "Organlook kolekcija za muškarce – Prirodna njega za modernog muškarca! Muška ko…"
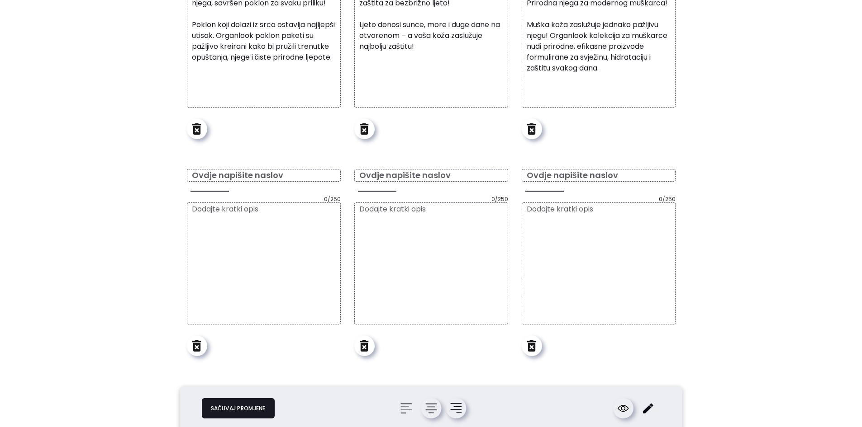
scroll to position [943, 0]
type textarea "Organlook kolekcija za muškarce – Prirodna njega za modernog muškarca! Muška ko…"
click at [436, 413] on img at bounding box center [430, 408] width 11 height 11
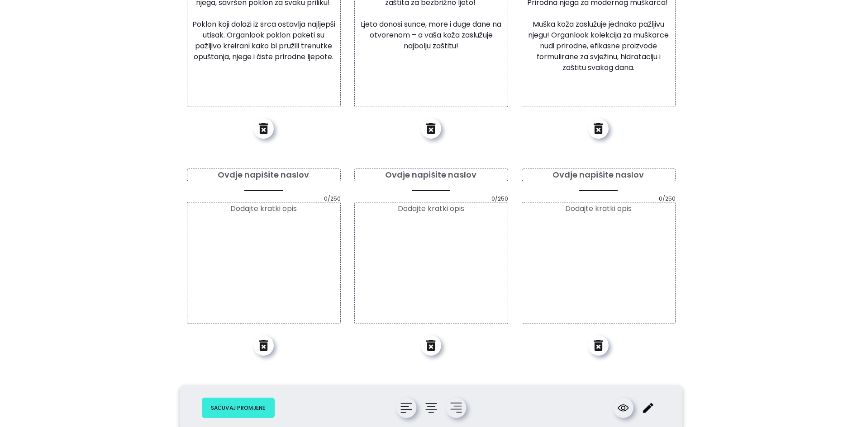
click at [248, 418] on button "Sačuvaj promjene" at bounding box center [238, 408] width 73 height 20
click at [255, 172] on input "text" at bounding box center [264, 175] width 154 height 12
paste input "Facelook - njega lica"
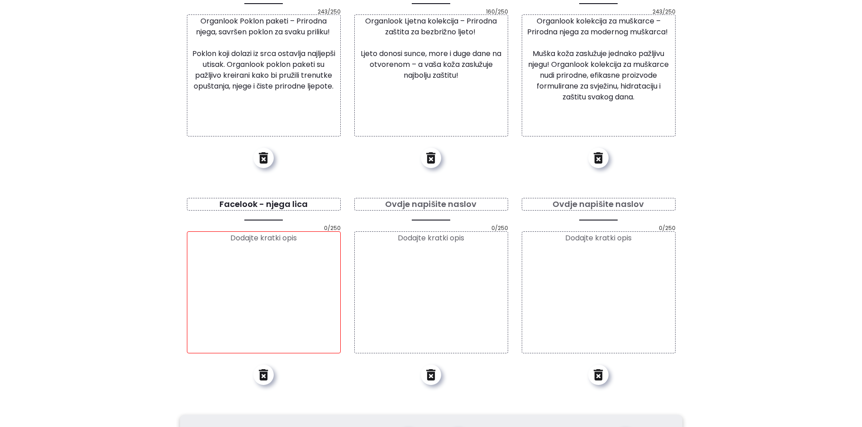
scroll to position [972, 0]
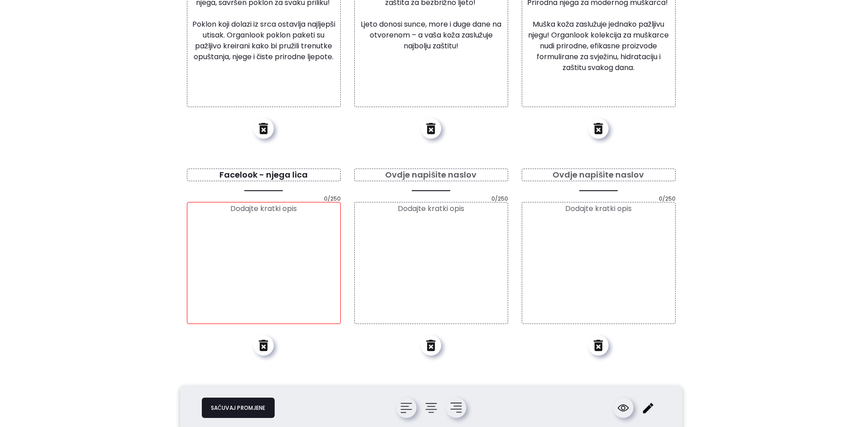
type input "Facelook - njega lica"
click at [273, 254] on textarea at bounding box center [264, 263] width 154 height 122
paste textarea "Organlook Kolekcija za njegu lica – Priroda koja njeguje, ljubav koja traje Vaš…"
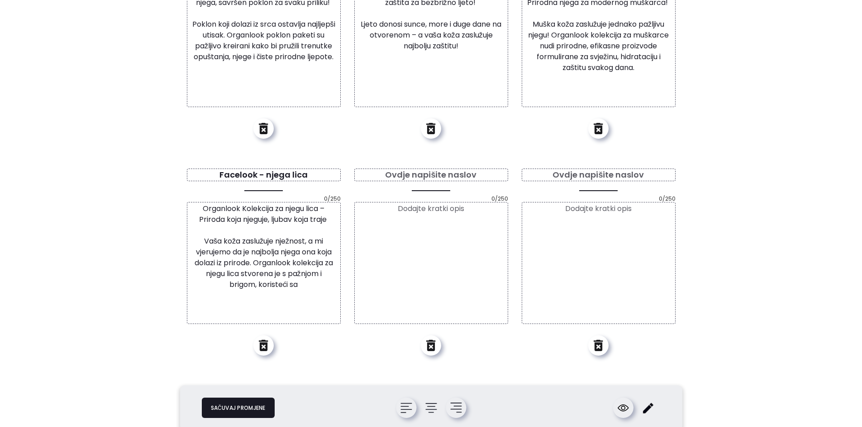
scroll to position [943, 0]
drag, startPoint x: 251, startPoint y: 263, endPoint x: 307, endPoint y: 301, distance: 68.0
click at [307, 301] on textarea "Organlook Kolekcija za njegu lica – Priroda koja njeguje, ljubav koja traje Vaš…" at bounding box center [264, 263] width 154 height 122
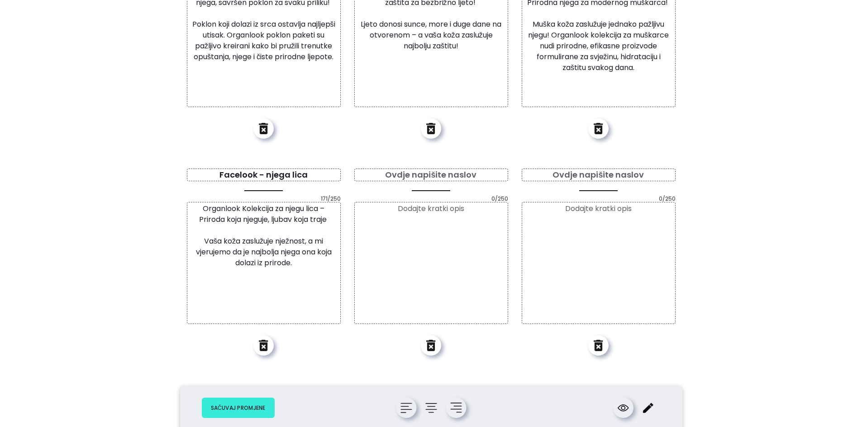
type textarea "Organlook Kolekcija za njegu lica – Priroda koja njeguje, ljubav koja traje Vaš…"
click at [244, 404] on button "Sačuvaj promjene" at bounding box center [238, 408] width 73 height 20
click at [405, 165] on div "Summerlook - Njega tijela tokom ljeta 160/250 Organlook Ljetna kolekcija – Prir…" at bounding box center [431, 60] width 154 height 217
click at [405, 169] on input "text" at bounding box center [431, 175] width 154 height 12
paste input "Bodylook - njega tijela"
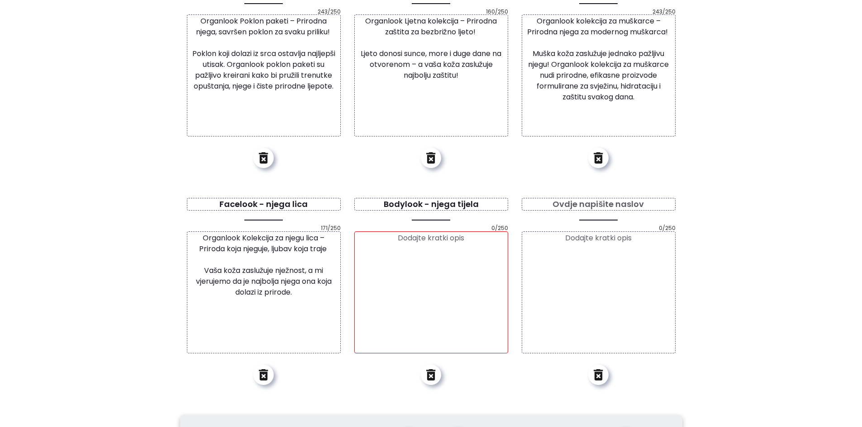
scroll to position [972, 0]
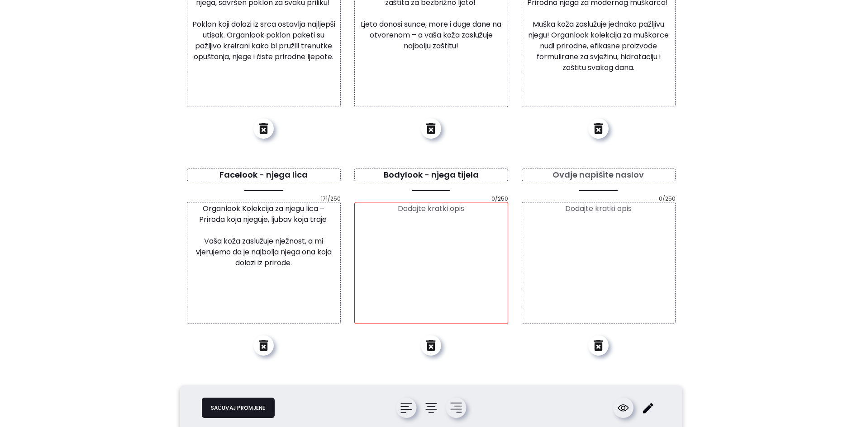
type input "Bodylook - njega tijela"
click at [484, 316] on textarea at bounding box center [431, 263] width 154 height 122
paste textarea "Organlook Kolekcija za njegu tijela – Nježna briga za vašu kožu, svaki dan Vaše…"
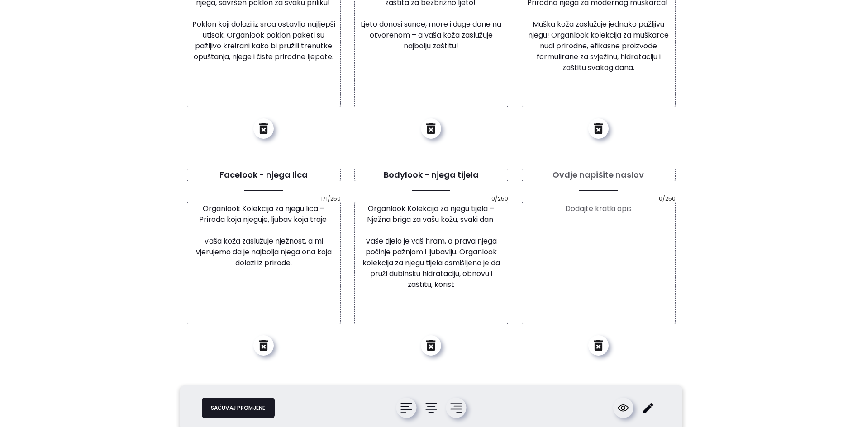
scroll to position [943, 0]
drag, startPoint x: 462, startPoint y: 252, endPoint x: 478, endPoint y: 294, distance: 44.5
click at [478, 294] on textarea "Organlook Kolekcija za njegu tijela – Nježna briga za vašu kožu, svaki dan Vaše…" at bounding box center [431, 263] width 154 height 122
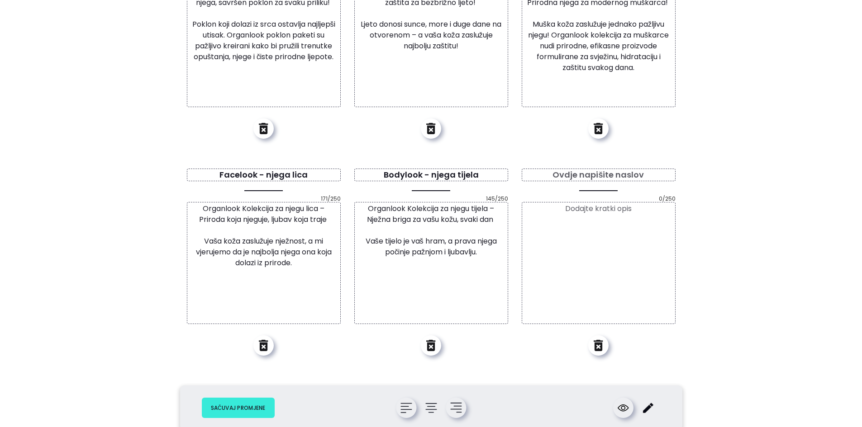
type textarea "Organlook Kolekcija za njegu tijela – Nježna briga za vašu kožu, svaki dan Vaše…"
click at [226, 404] on button "Sačuvaj promjene" at bounding box center [238, 408] width 73 height 20
click at [608, 176] on input "text" at bounding box center [599, 175] width 154 height 12
paste input "Hairlook - njega kose"
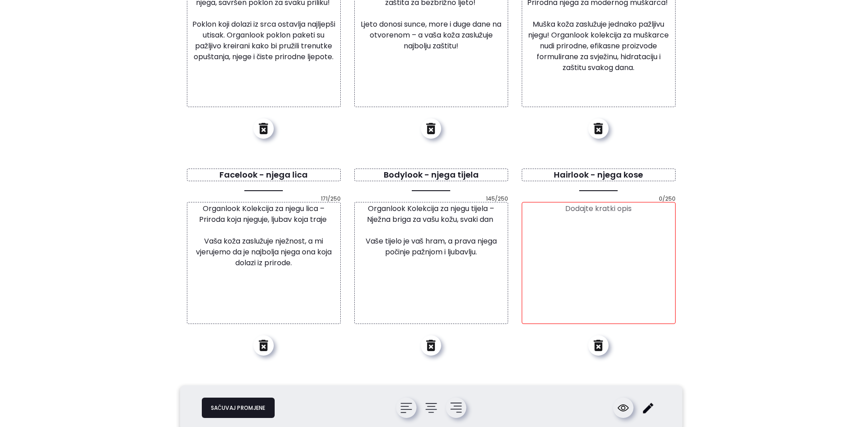
type input "Hairlook - njega kose"
click at [577, 252] on textarea at bounding box center [599, 263] width 154 height 122
paste textarea "Organlook Kolekcija za njegu kose – Prirodna snaga za zdravu i sjajnu kosu! Naš…"
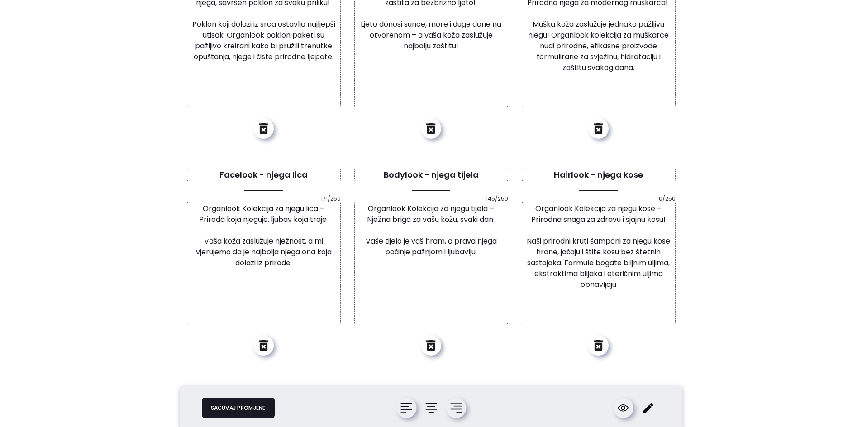
scroll to position [943, 0]
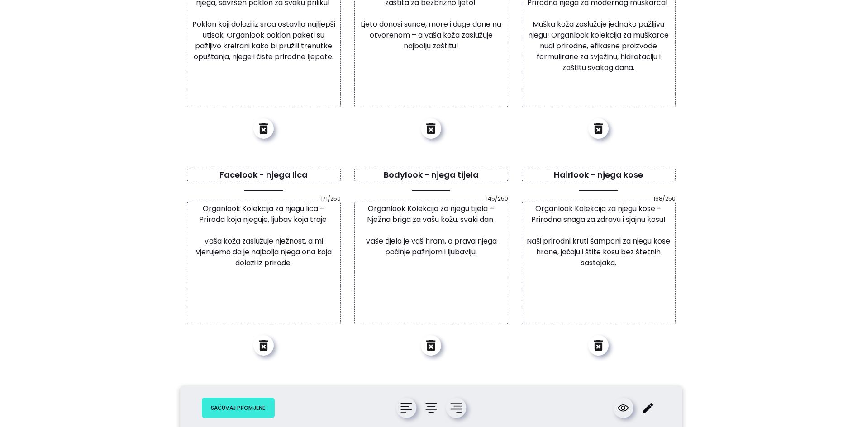
type textarea "Organlook Kolekcija za njegu kose – Prirodna snaga za zdravu i sjajnu kosu! Naš…"
click at [237, 407] on button "Sačuvaj promjene" at bounding box center [238, 408] width 73 height 20
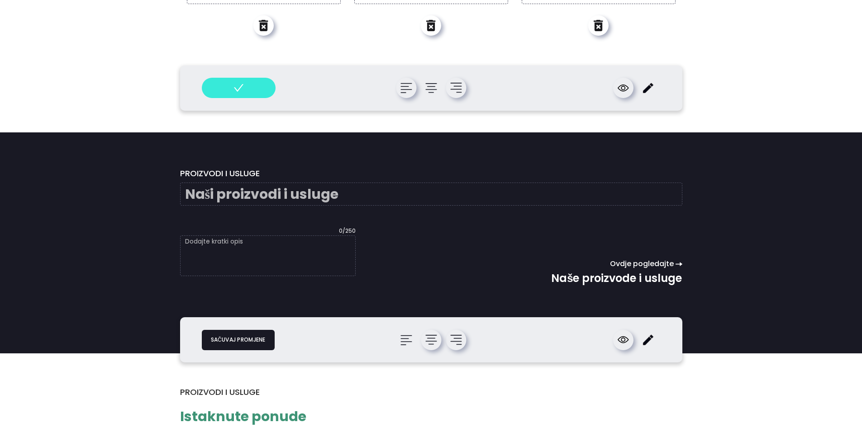
scroll to position [1254, 0]
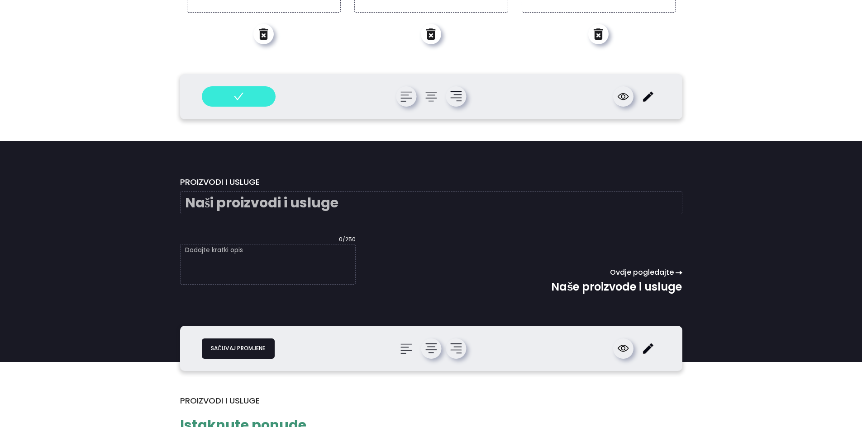
click at [302, 203] on input "text" at bounding box center [431, 202] width 502 height 23
click at [246, 352] on button "Sačuvaj promjene" at bounding box center [238, 349] width 73 height 20
paste input "Pretražite naše najnovije proizvode"
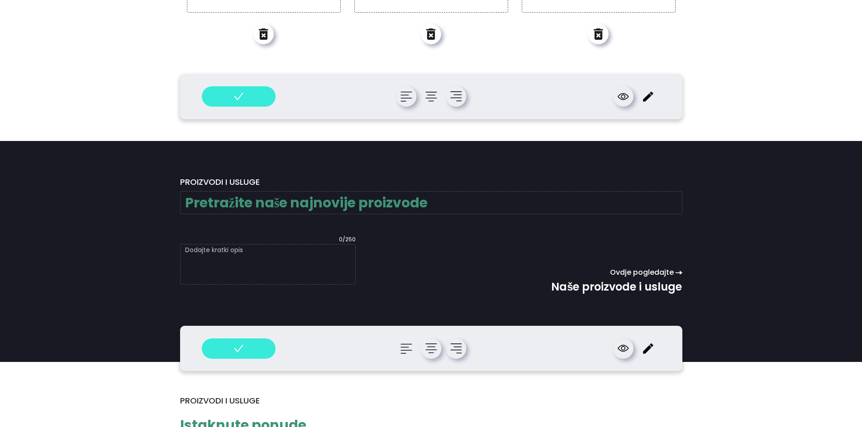
click at [227, 200] on input "Pretražite naše najnovije proizvode" at bounding box center [431, 202] width 502 height 23
type input "Pretražite naše najnovije proizvode"
click at [274, 261] on textarea at bounding box center [268, 264] width 176 height 41
paste textarea "Brend prirodne kozmetike nastao iz ljubavi prema prirodi, zdravoj njezi i istin…"
type textarea "Brend prirodne kozmetike nastao iz ljubavi prema prirodi, zdravoj njezi i istin…"
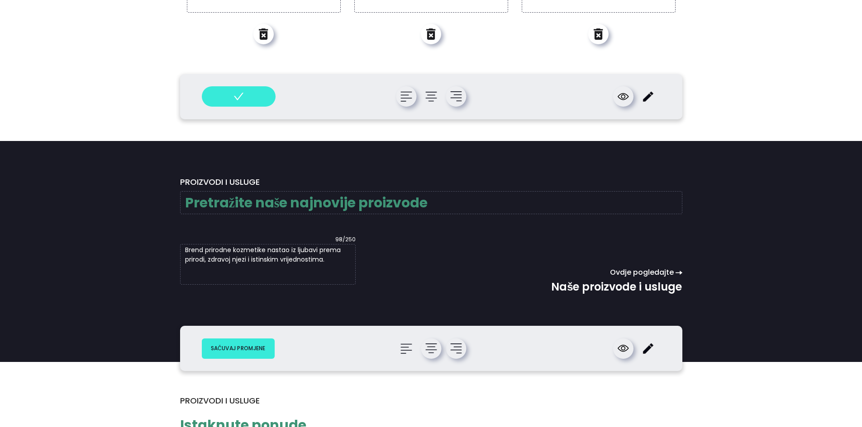
click at [256, 354] on button "Sačuvaj promjene" at bounding box center [238, 349] width 73 height 20
click at [434, 348] on img at bounding box center [430, 348] width 11 height 11
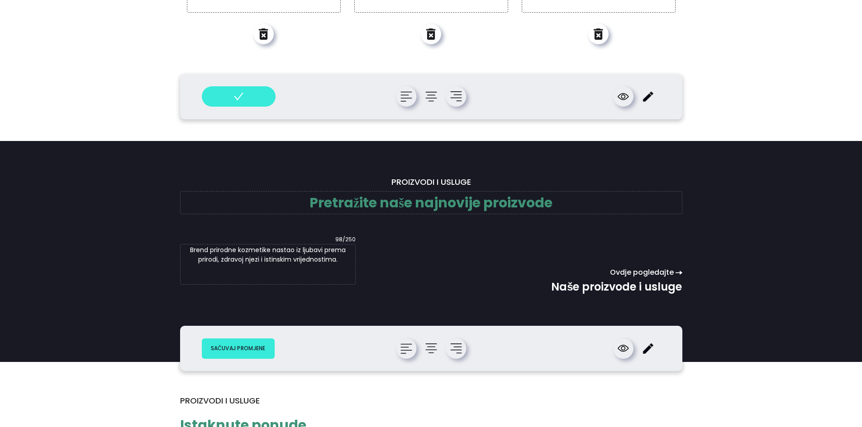
click at [258, 351] on button "Sačuvaj promjene" at bounding box center [238, 349] width 73 height 20
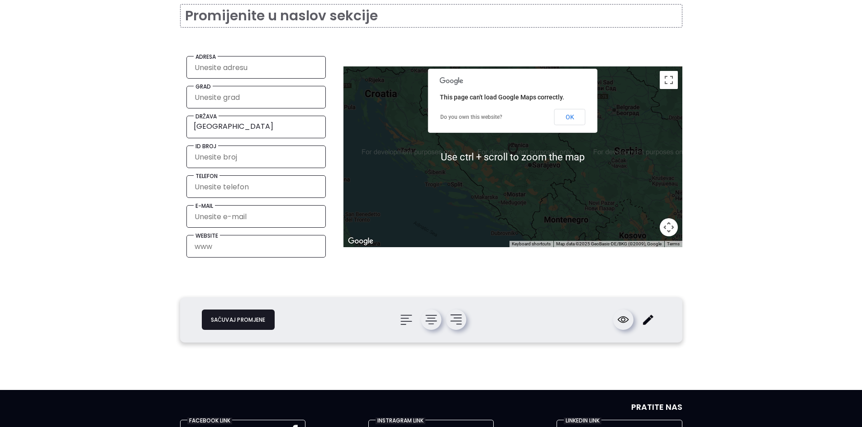
scroll to position [2611, 0]
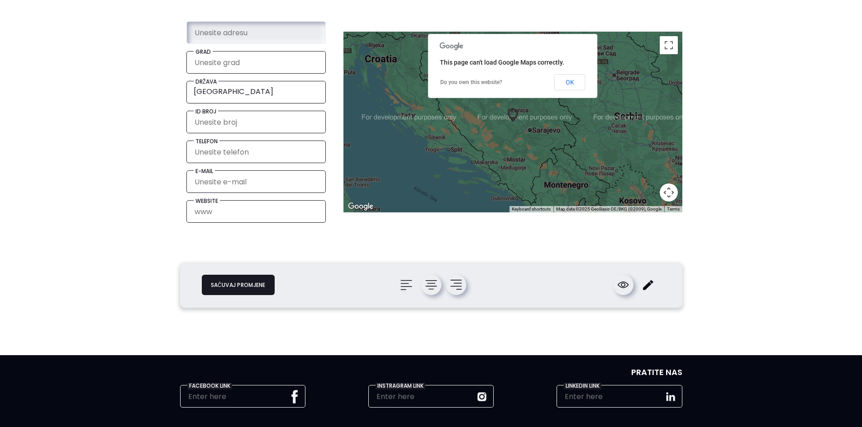
click at [210, 38] on input at bounding box center [256, 33] width 125 height 19
paste input "ul. Avde Jabučice broj 10b"
type input "ul. Avde Jabučice broj 10b"
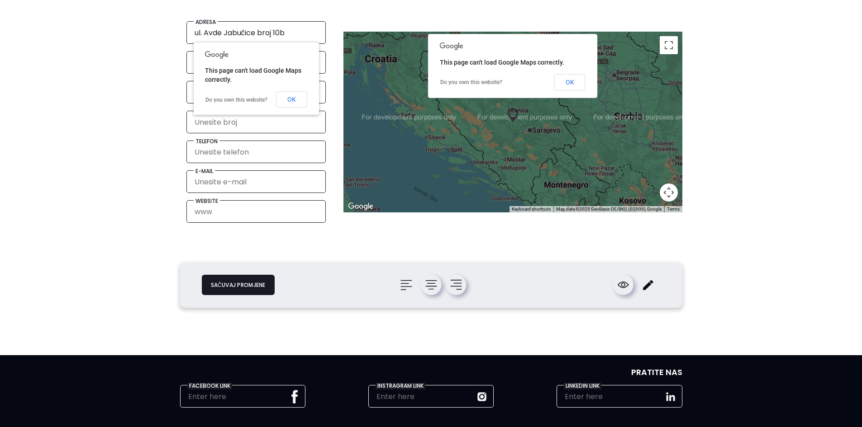
drag, startPoint x: 283, startPoint y: 99, endPoint x: 293, endPoint y: 99, distance: 9.5
click at [293, 99] on button "OK" at bounding box center [291, 99] width 31 height 16
click at [293, 99] on span "[GEOGRAPHIC_DATA]" at bounding box center [254, 92] width 120 height 14
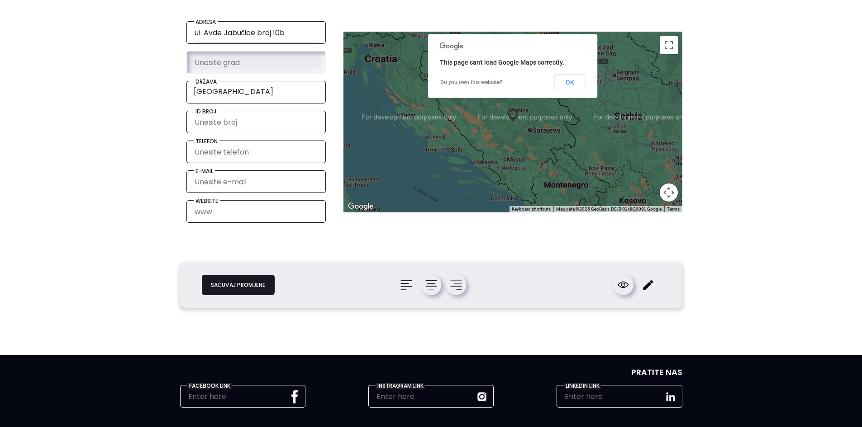
click at [268, 62] on input "text" at bounding box center [256, 62] width 125 height 19
type input "[GEOGRAPHIC_DATA]"
click at [244, 128] on input "text" at bounding box center [256, 122] width 125 height 19
paste input "4202567530007"
type input "4202567530007"
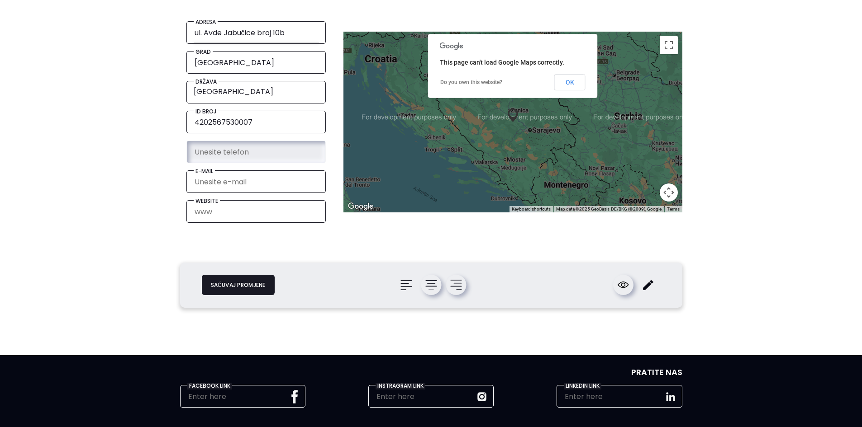
click at [223, 152] on input "text" at bounding box center [256, 152] width 125 height 19
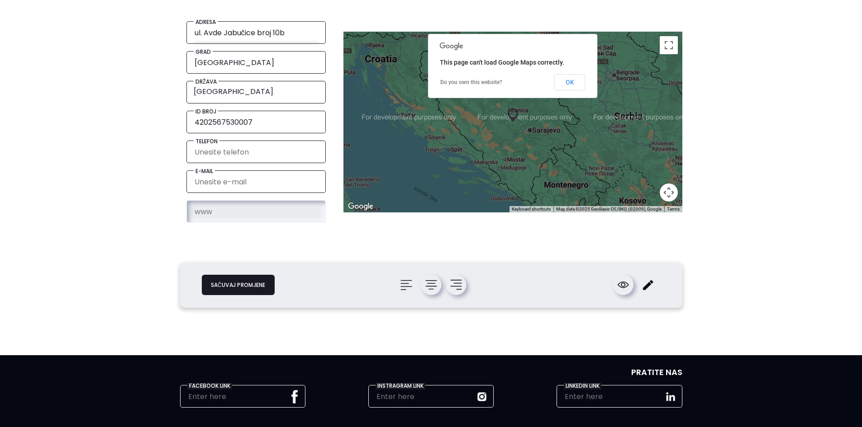
click at [222, 206] on input "text" at bounding box center [256, 212] width 125 height 19
paste input "[URL][DOMAIN_NAME]"
type input "[URL][DOMAIN_NAME]"
click at [434, 287] on img at bounding box center [430, 285] width 11 height 11
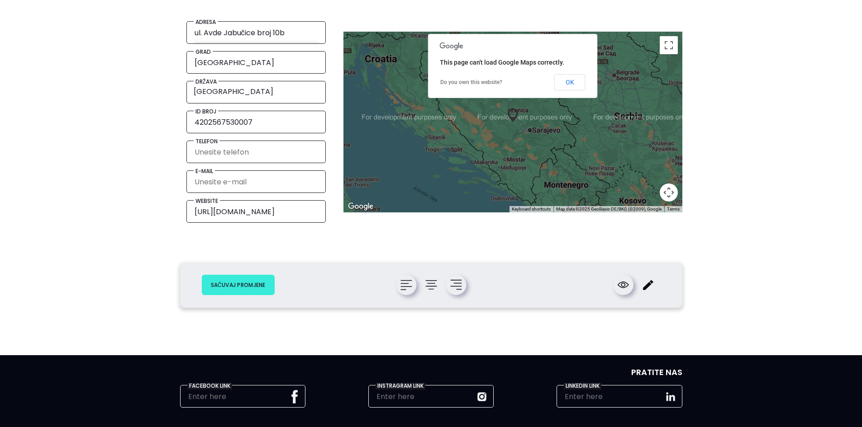
click at [260, 277] on button "Sačuvaj promjene" at bounding box center [238, 285] width 73 height 20
type input "Gdje nas možete pronaći"
click at [258, 401] on input "text" at bounding box center [237, 397] width 101 height 19
paste input "[URL][DOMAIN_NAME]"
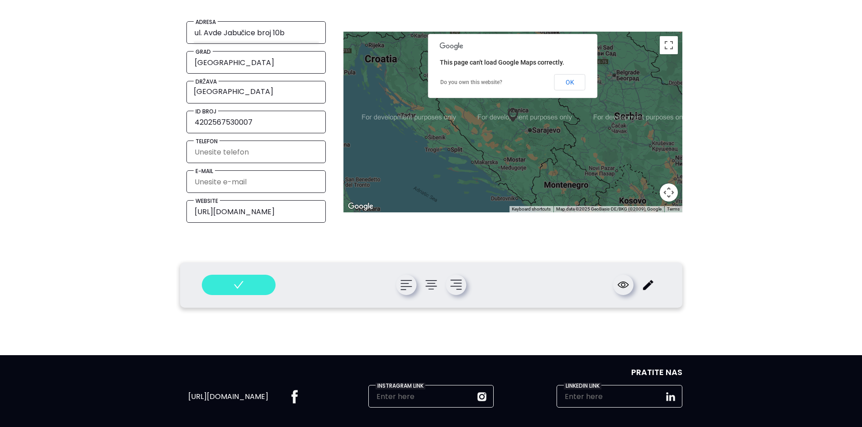
type input "[URL][DOMAIN_NAME]"
paste input "[URL][DOMAIN_NAME]"
click at [432, 401] on input "[URL][DOMAIN_NAME]" at bounding box center [424, 397] width 99 height 19
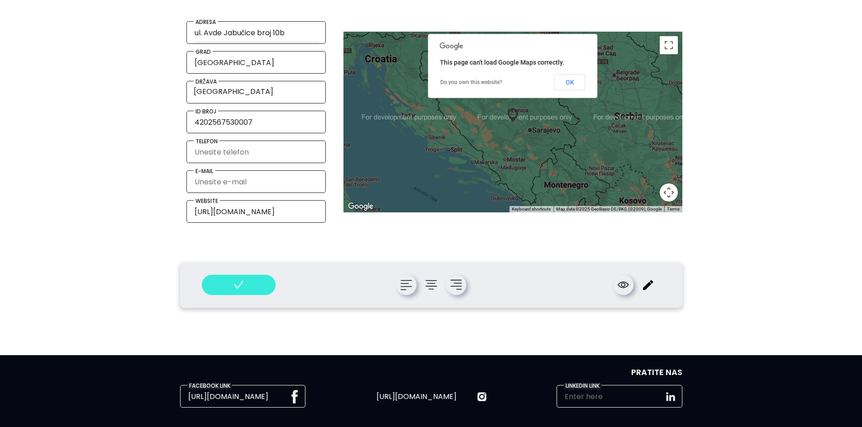
type input "[URL][DOMAIN_NAME]"
click at [9, 272] on div "KAKO DO NAS Gdje nas možete pronaći adresa ul. Avde Jabučice broj 10b grad [GEO…" at bounding box center [431, 141] width 862 height 427
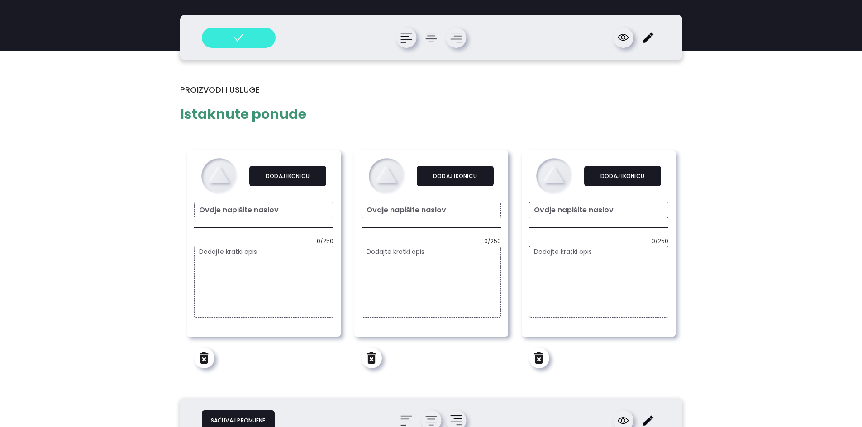
scroll to position [1566, 0]
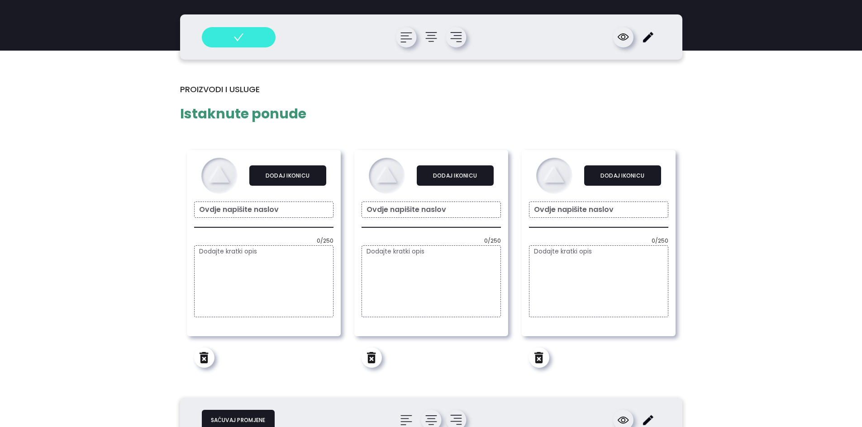
click at [273, 211] on input "text" at bounding box center [263, 210] width 139 height 16
paste input "Babylook - njega beba i djece"
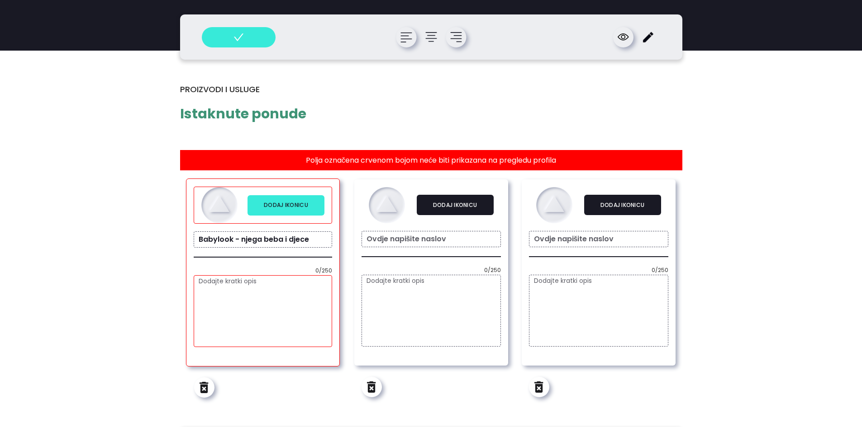
type input "Babylook - njega beba i djece"
click at [290, 209] on button "Dodaj ikonicu" at bounding box center [285, 205] width 77 height 20
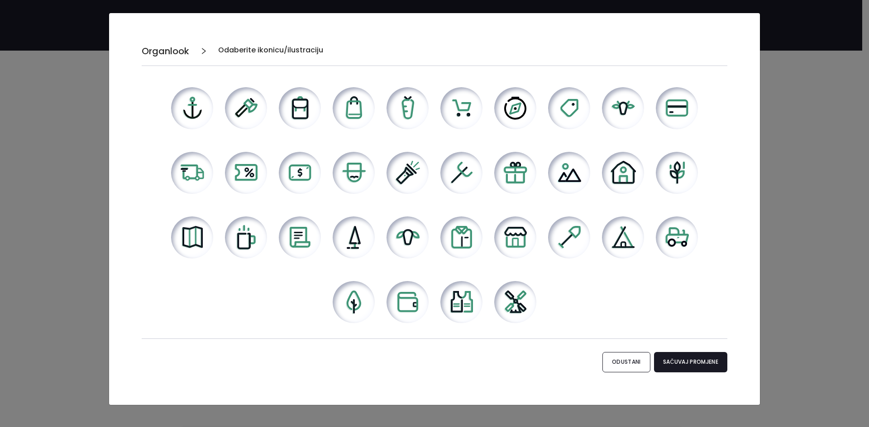
click at [570, 106] on icon at bounding box center [569, 108] width 18 height 18
click at [668, 365] on button "Sačuvaj promjene" at bounding box center [690, 362] width 73 height 20
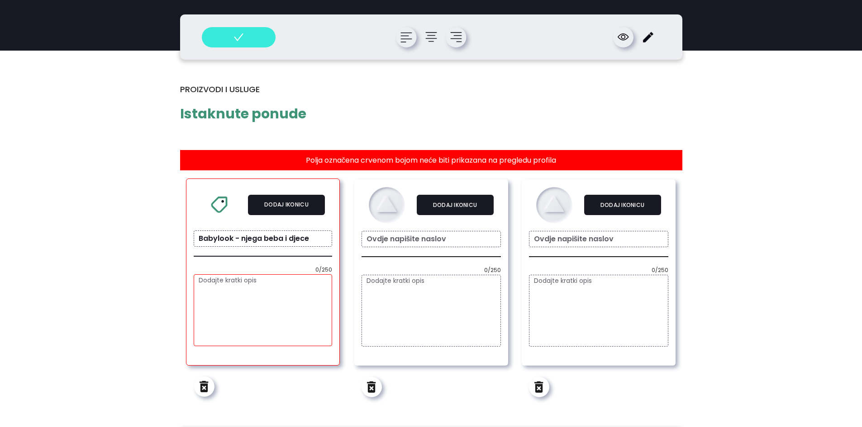
click at [263, 332] on textarea at bounding box center [263, 311] width 138 height 72
paste textarea "Organlook Baby Kolekcija – Nježnost prirode za najosjetljiviju kožu Koža beba j…"
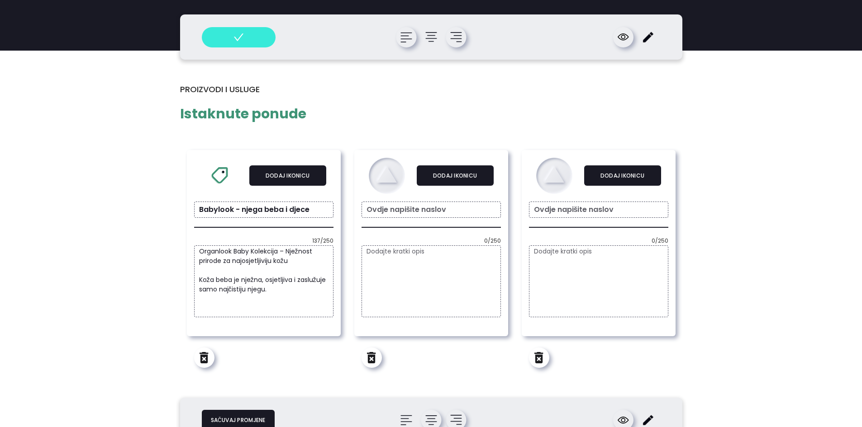
type textarea "Organlook Baby Kolekcija – Nježnost prirode za najosjetljiviju kožu Koža beba j…"
click at [432, 420] on img at bounding box center [430, 420] width 11 height 11
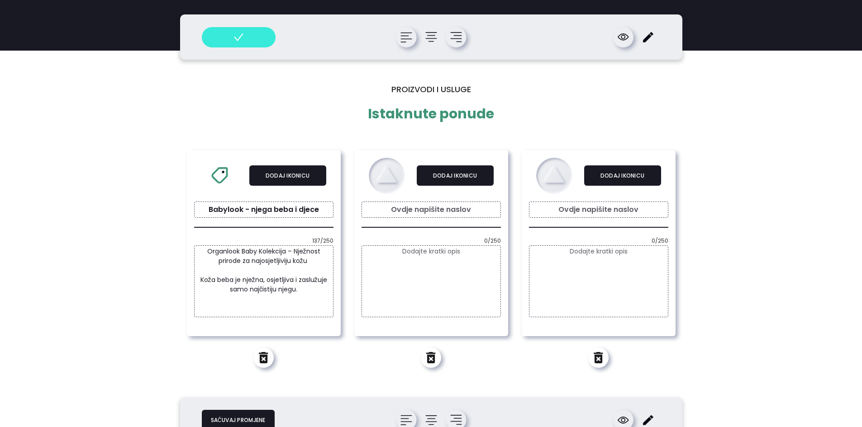
click at [411, 213] on input "text" at bounding box center [430, 210] width 139 height 16
paste input "PROMO"
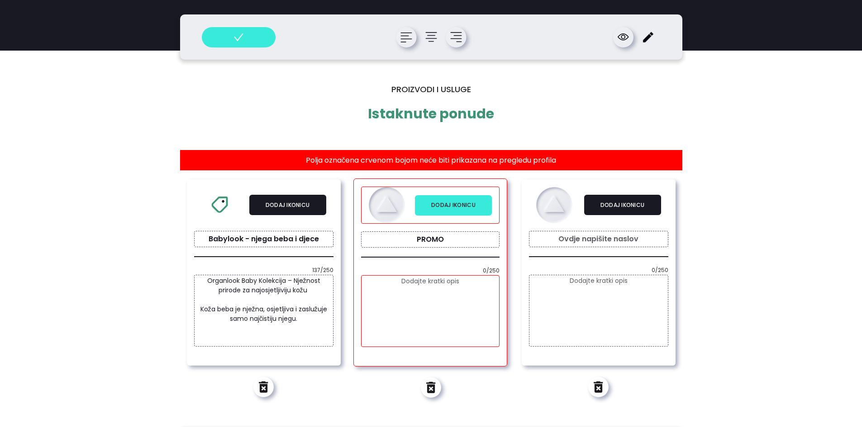
type input "PROMO"
click at [461, 205] on button "Dodaj ikonicu" at bounding box center [453, 205] width 77 height 20
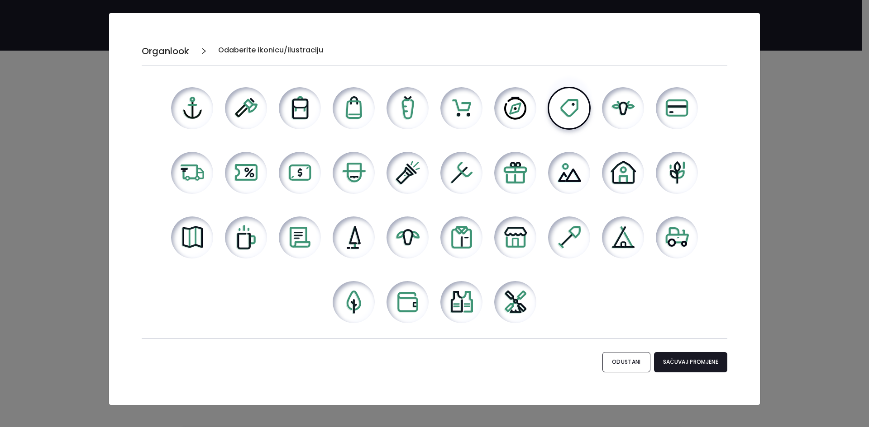
click at [514, 177] on icon at bounding box center [515, 173] width 24 height 22
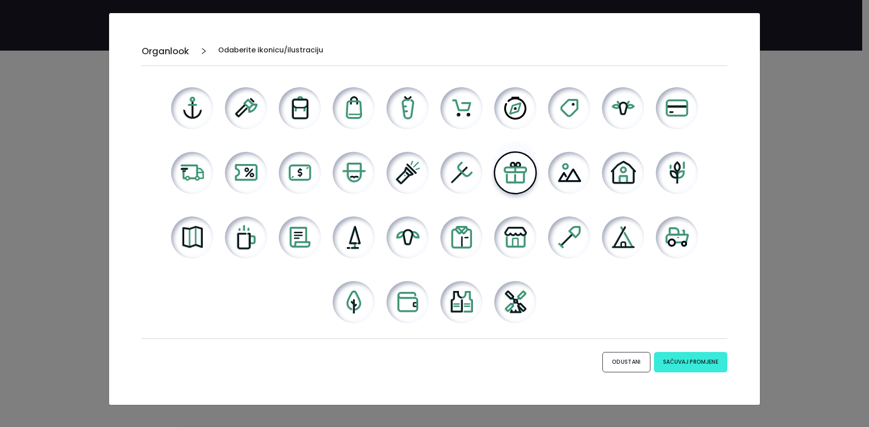
click at [660, 361] on button "Sačuvaj promjene" at bounding box center [690, 362] width 73 height 20
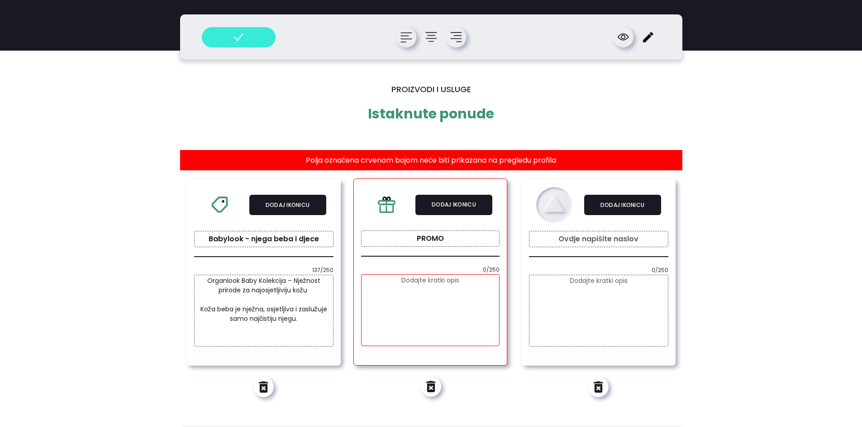
drag, startPoint x: 450, startPoint y: 271, endPoint x: 442, endPoint y: 291, distance: 22.2
click at [442, 291] on div "Dodaj ikonicu PROMO 0/250" at bounding box center [430, 272] width 154 height 187
click at [442, 291] on textarea at bounding box center [430, 311] width 138 height 72
paste textarea "🎁 Posebna kolekcija – više za manje! Iskoristite priliku da dobijete odabrane p…"
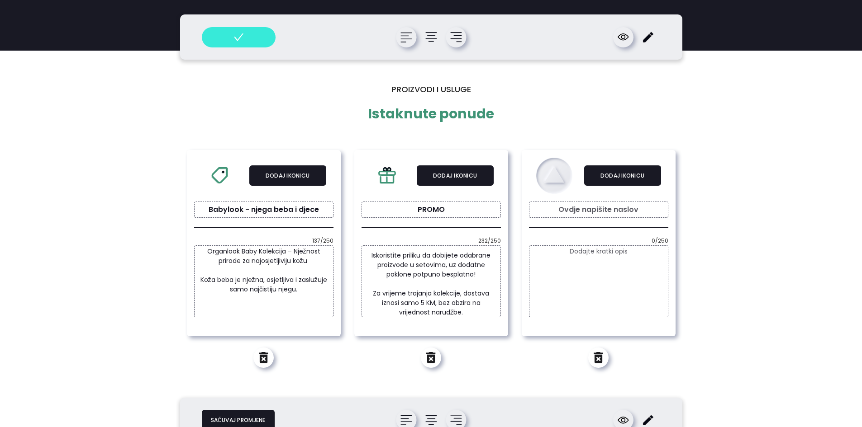
scroll to position [16, 0]
type textarea "🎁 Posebna kolekcija – više za manje! Iskoristite priliku da dobijete odabrane p…"
click at [252, 418] on button "Sačuvaj promjene" at bounding box center [238, 420] width 73 height 20
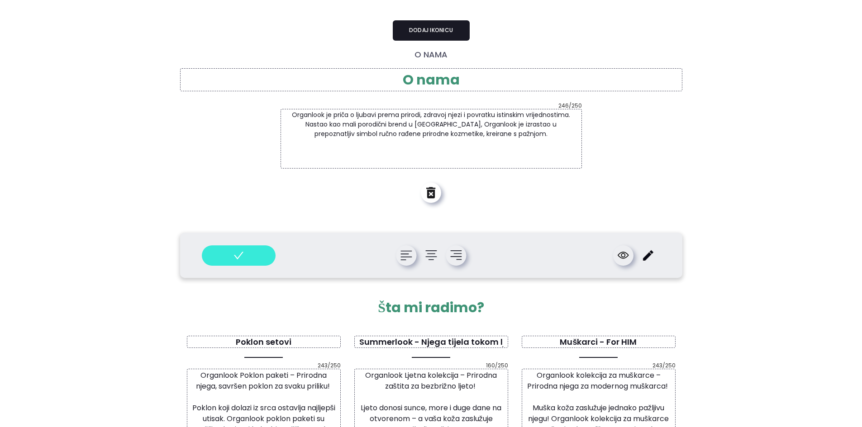
scroll to position [0, 0]
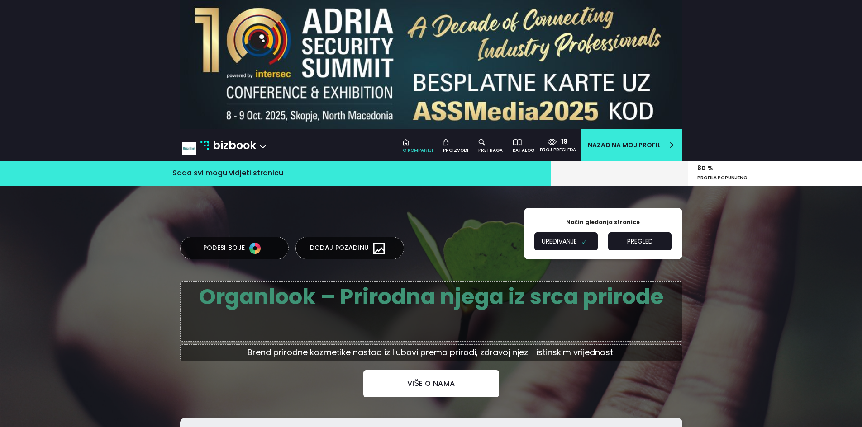
click at [635, 236] on button "Pregled" at bounding box center [639, 242] width 63 height 18
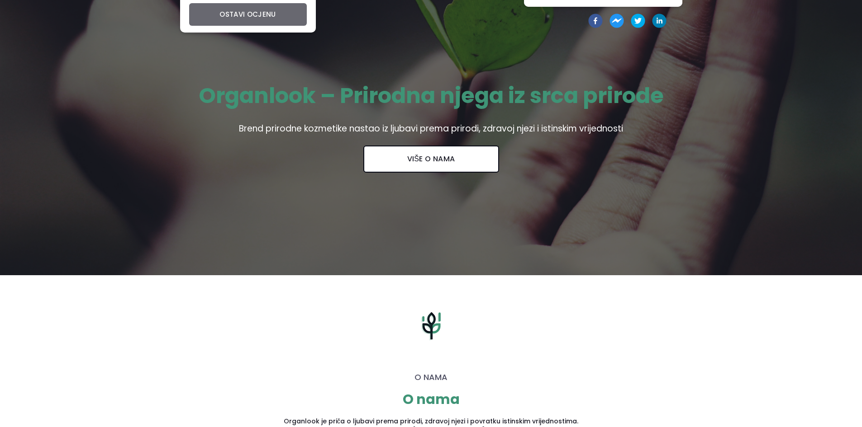
scroll to position [163, 0]
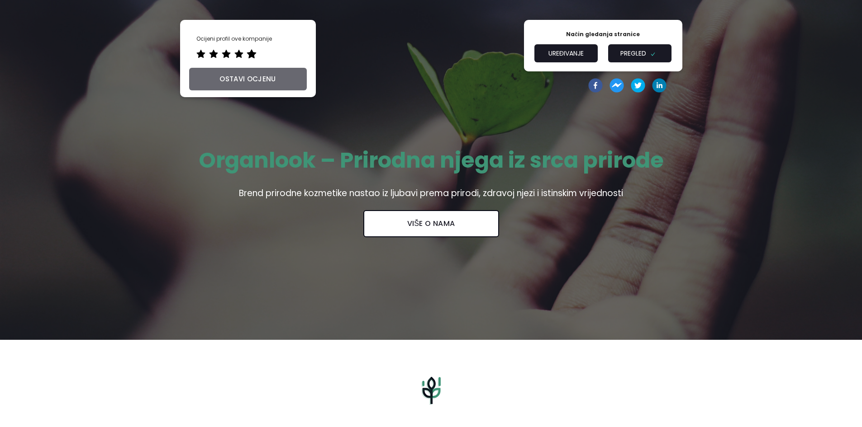
click at [252, 51] on icon "star" at bounding box center [251, 53] width 9 height 9
click at [264, 86] on button "ostavi ocjenu" at bounding box center [248, 79] width 118 height 23
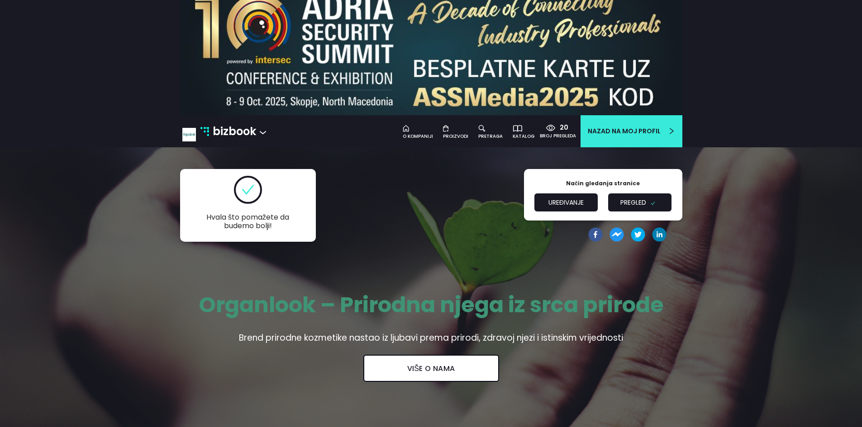
scroll to position [14, 0]
click at [568, 199] on button "Uređivanje" at bounding box center [565, 203] width 63 height 18
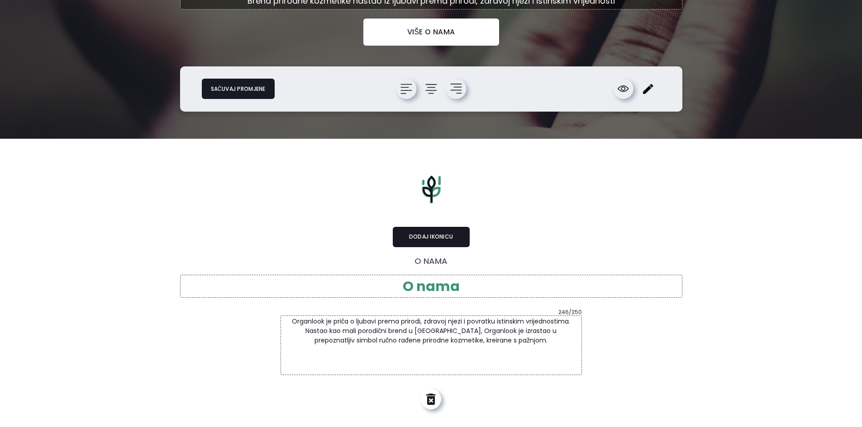
scroll to position [355, 0]
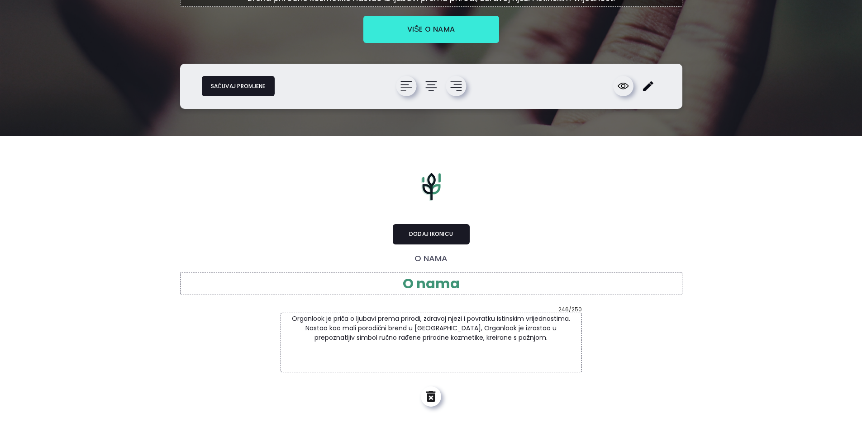
click at [426, 23] on link "Više o nama" at bounding box center [431, 29] width 136 height 27
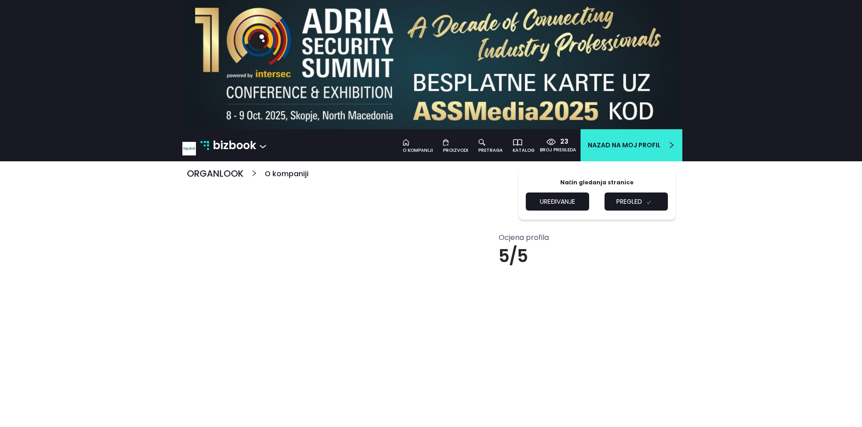
click at [560, 196] on button "Uređivanje" at bounding box center [557, 202] width 63 height 18
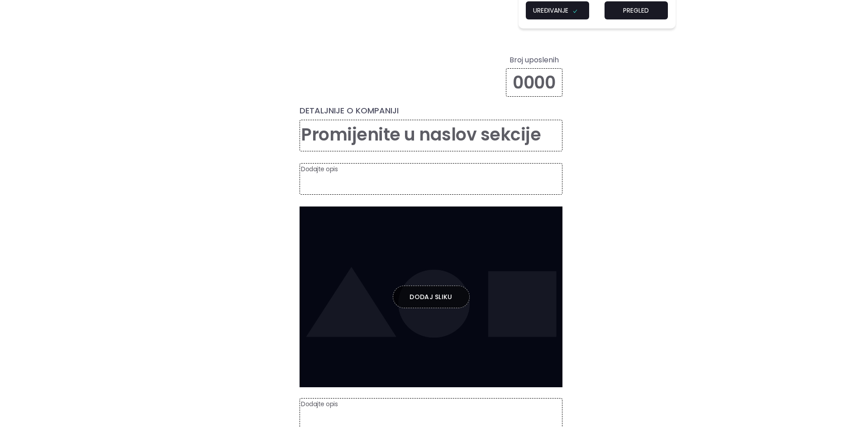
scroll to position [192, 0]
click at [400, 174] on textarea at bounding box center [430, 179] width 263 height 32
paste textarea "Loremipsu – Dolorsit ametc ad elit seddoei Temporinc ut labor e dolorem aliqu e…"
type textarea "x"
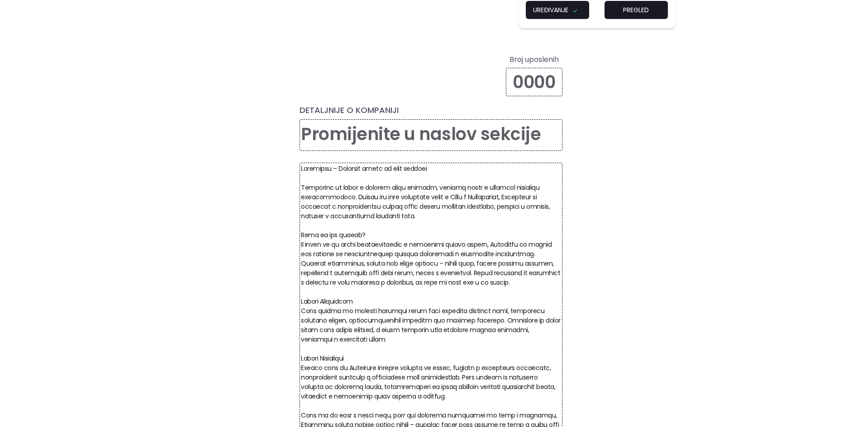
scroll to position [213, 0]
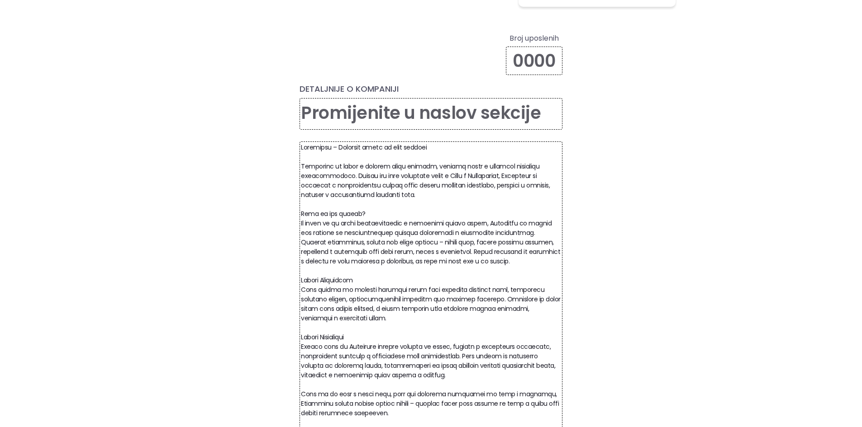
type textarea "Loremipsu – Dolorsit ametc ad elit seddoei Temporinc ut labor e dolorem aliqu e…"
click at [409, 99] on textarea at bounding box center [430, 114] width 263 height 32
type textarea "x"
type textarea "O"
type textarea "x"
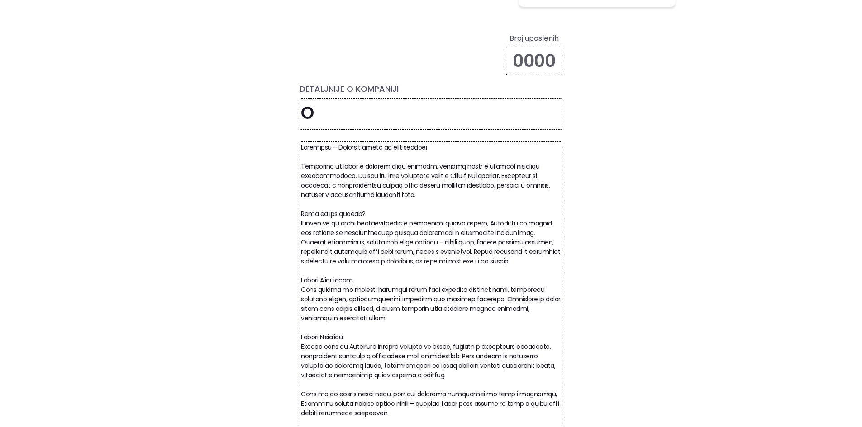
type textarea "O"
type textarea "x"
type textarea "O n"
type textarea "x"
type textarea "O na"
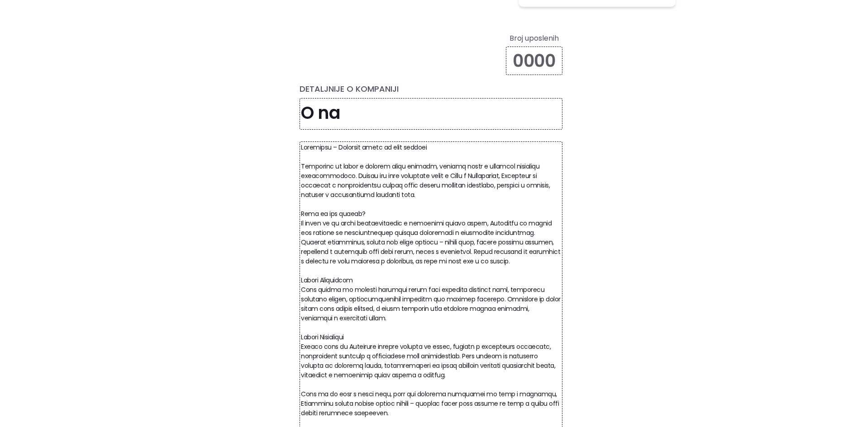
type textarea "x"
type textarea "O nam"
type textarea "x"
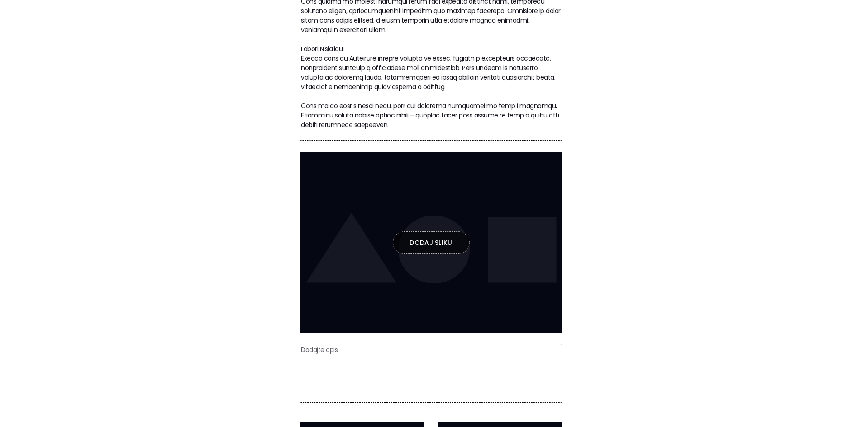
scroll to position [502, 0]
type textarea "O nama"
click at [440, 239] on button "Dodaj sliku" at bounding box center [431, 242] width 77 height 23
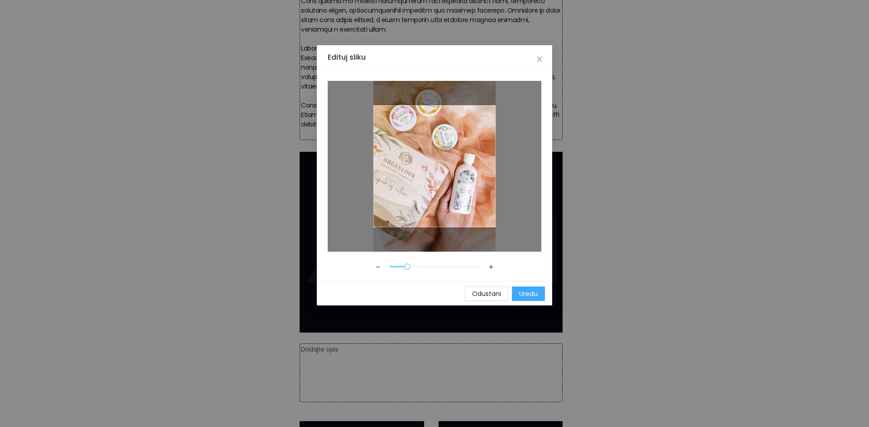
click at [528, 290] on span "Uredu" at bounding box center [528, 294] width 19 height 10
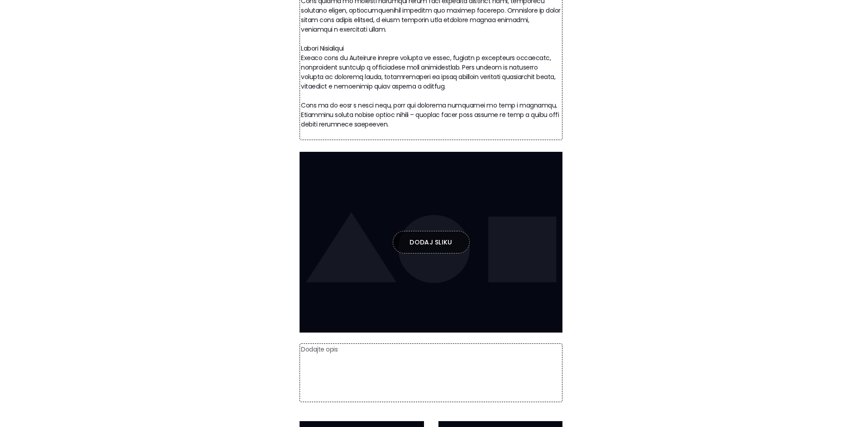
scroll to position [422, 0]
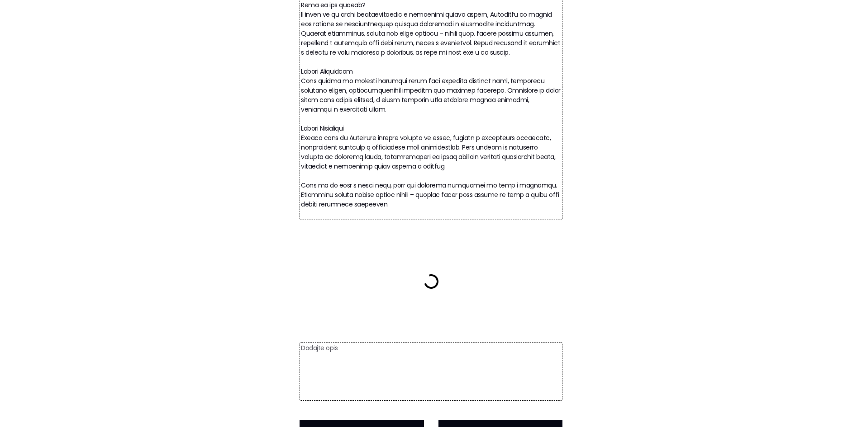
click at [324, 211] on textarea at bounding box center [430, 77] width 263 height 288
type textarea "x"
type textarea "Loremipsu – Dolorsit ametc ad elit seddoei Temporinc ut labor e dolorem aliqu e…"
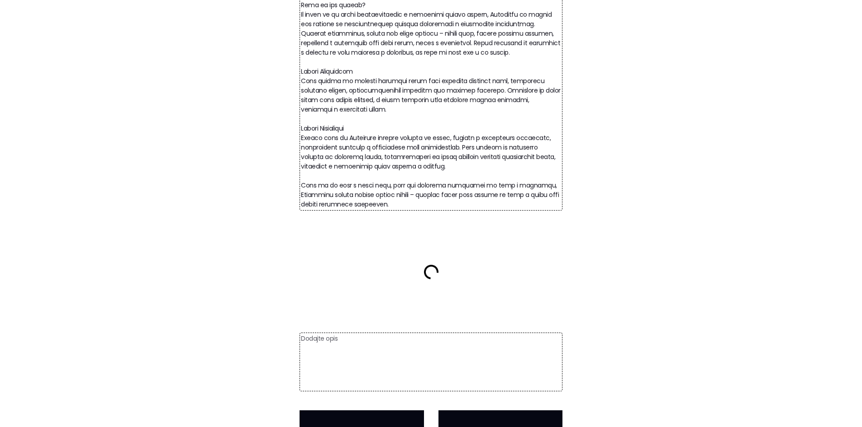
type textarea "x"
type textarea "Loremipsu – Dolorsit ametc ad elit seddoei Temporinc ut labor e dolorem aliqu e…"
type textarea "x"
type textarea "Loremipsu – Dolorsit ametc ad elit seddoei Temporinc ut labor e dolorem aliqu e…"
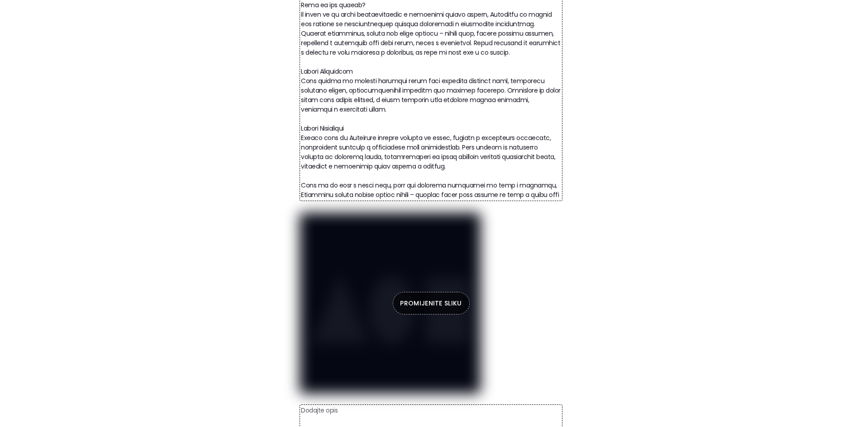
type textarea "x"
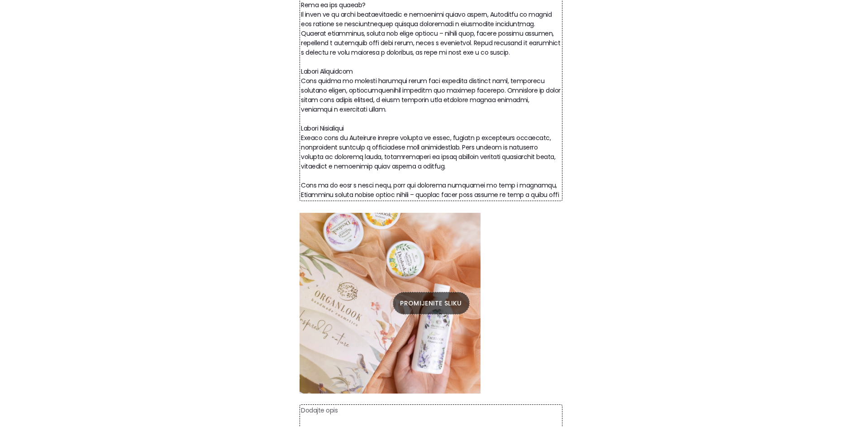
drag, startPoint x: 341, startPoint y: 199, endPoint x: 296, endPoint y: 74, distance: 132.2
click at [296, 74] on div "Broj uposlenih DETALJNIJE O KOMPANIJI O nama Promijenite sliku Dodaj sliku Doda…" at bounding box center [431, 227] width 276 height 805
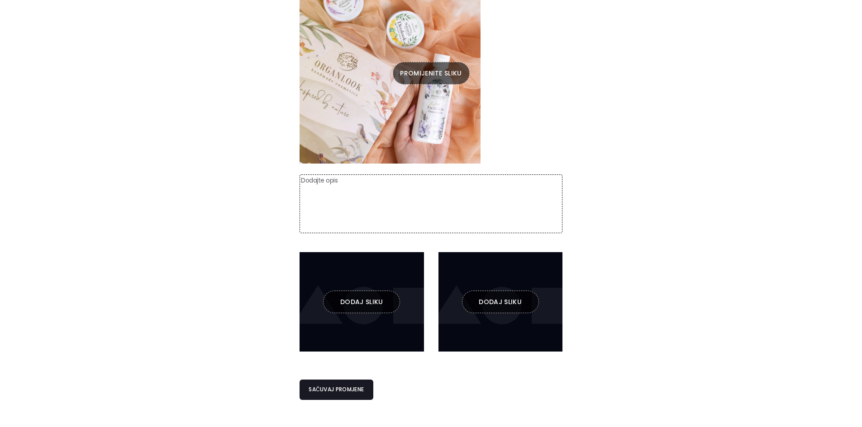
scroll to position [654, 0]
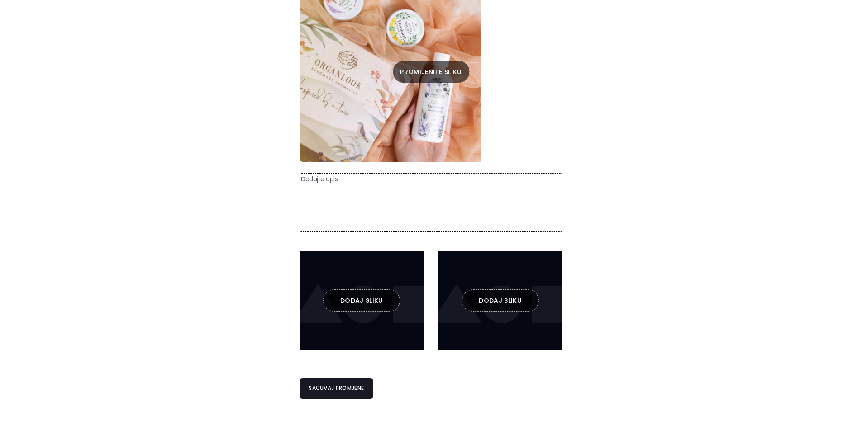
type textarea "Loremipsu – Dolorsit ametc ad elit seddoei Temporinc ut labor e dolorem aliqu e…"
click at [339, 183] on textarea at bounding box center [430, 202] width 263 height 59
paste textarea "Misija Organlooka Naša misija je pružiti prirodnu njegu koja podržava zdravlje …"
type textarea "x"
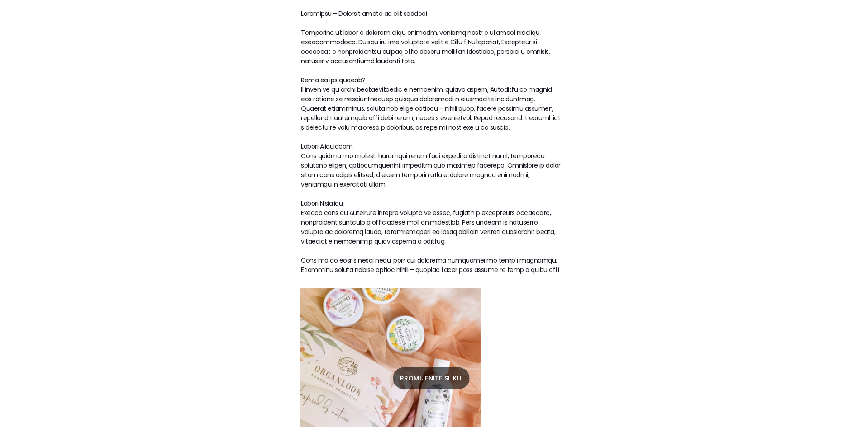
scroll to position [347, 0]
type textarea "Misija Organlooka Naša misija je pružiti prirodnu njegu koja podržava zdravlje …"
drag, startPoint x: 329, startPoint y: 271, endPoint x: 290, endPoint y: 148, distance: 128.3
click at [290, 148] on div "Organlook O kompaniji Način gledanja stranice Uređivanje Pregled Broj uposlenih…" at bounding box center [431, 302] width 502 height 961
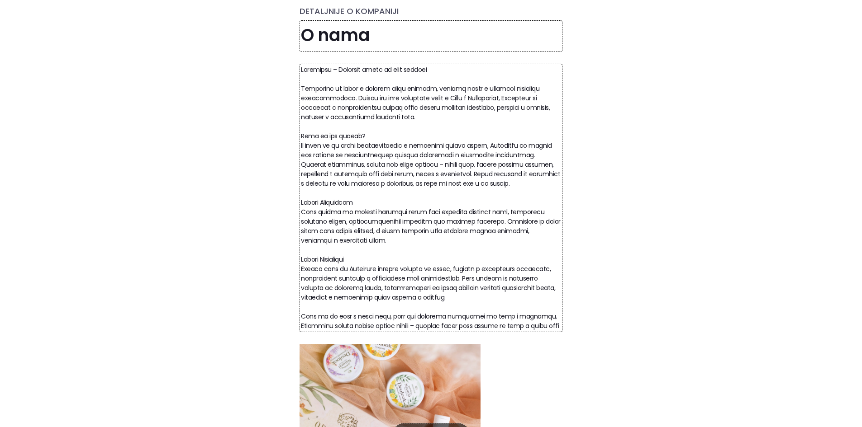
scroll to position [268, 0]
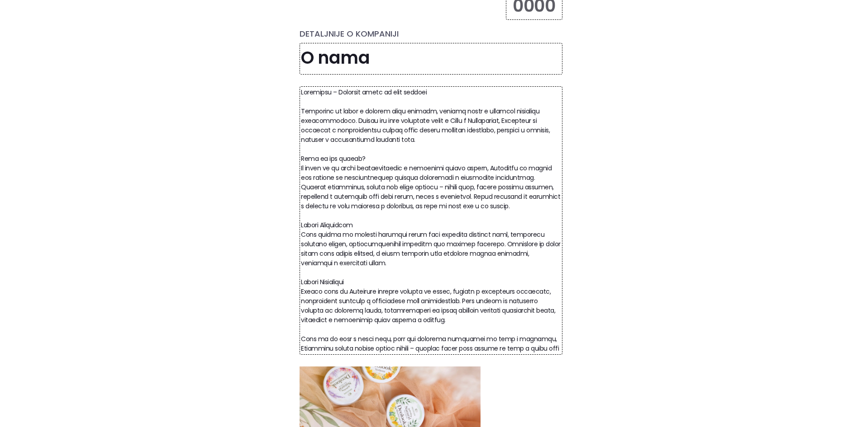
type textarea "x"
type textarea "Organlook – Prirodna njega iz srca prirode Organlook je priča o ljubavi prema p…"
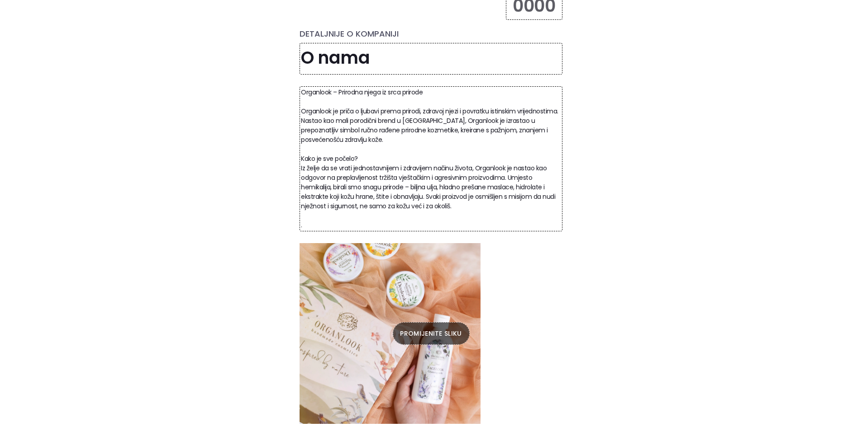
type textarea "x"
type textarea "Organlook – Prirodna njega iz srca prirode Organlook je priča o ljubavi prema p…"
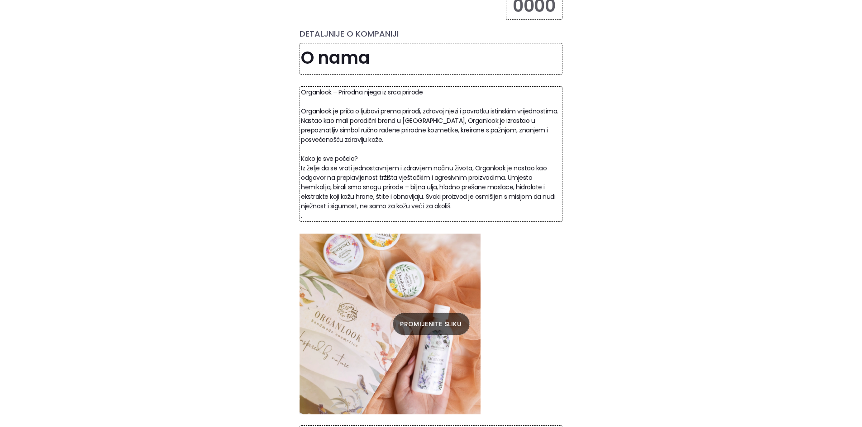
type textarea "x"
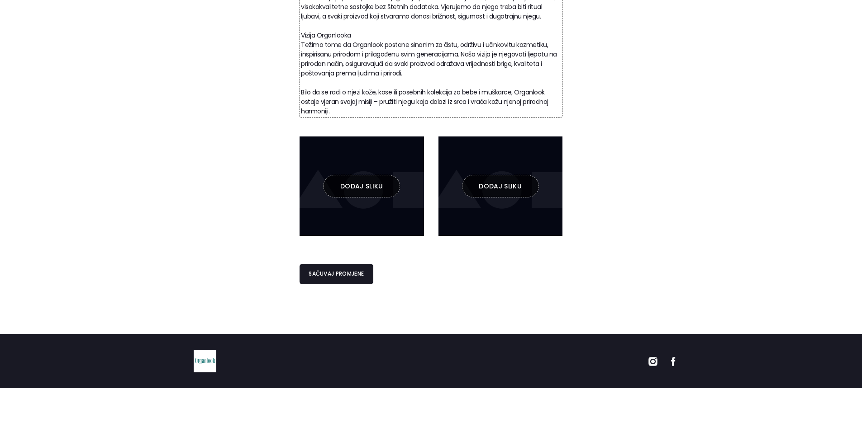
scroll to position [712, 0]
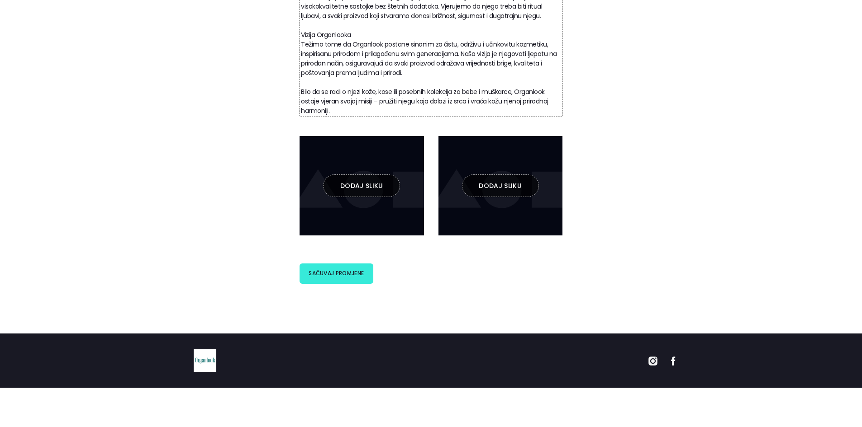
type textarea "Organlook – Prirodna njega iz srca prirode Organlook je priča o ljubavi prema p…"
click at [331, 276] on button "Sačuvaj promjene" at bounding box center [335, 274] width 73 height 20
type textarea "x"
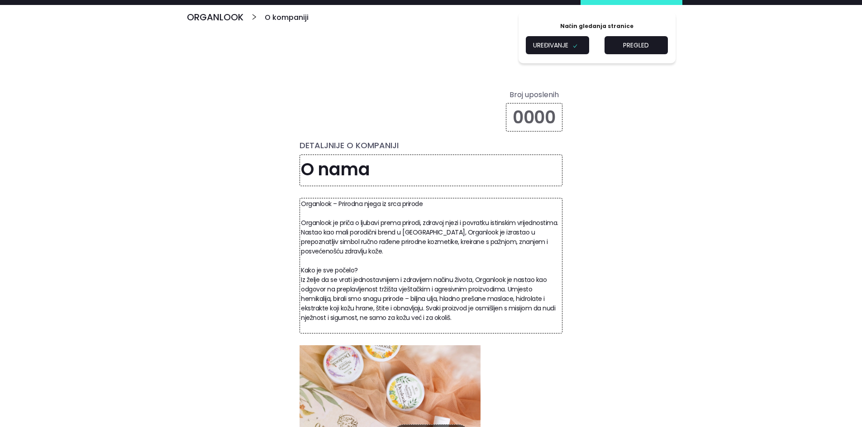
scroll to position [0, 0]
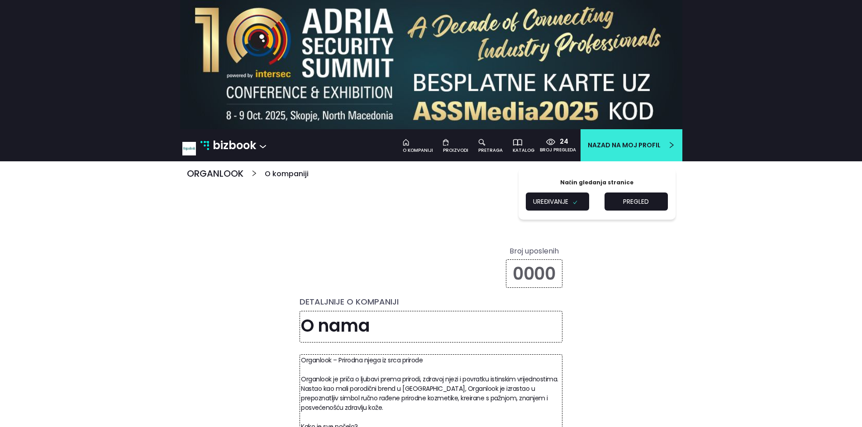
click at [629, 198] on button "Pregled" at bounding box center [635, 202] width 63 height 18
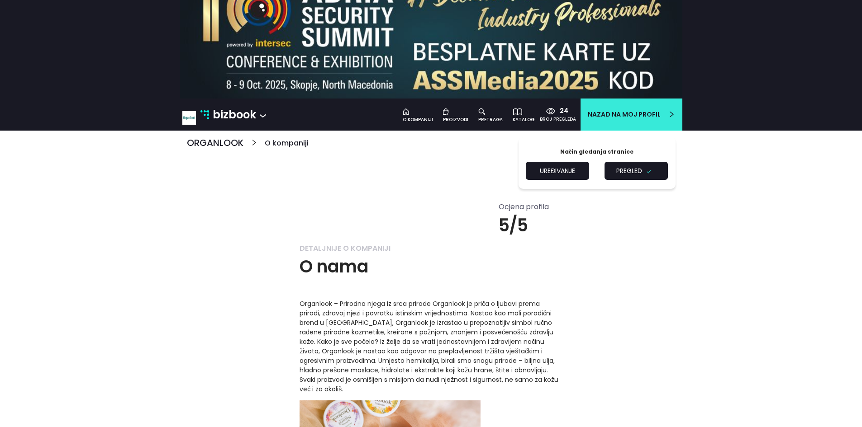
scroll to position [30, 0]
click at [420, 117] on div "o kompaniji" at bounding box center [418, 120] width 30 height 7
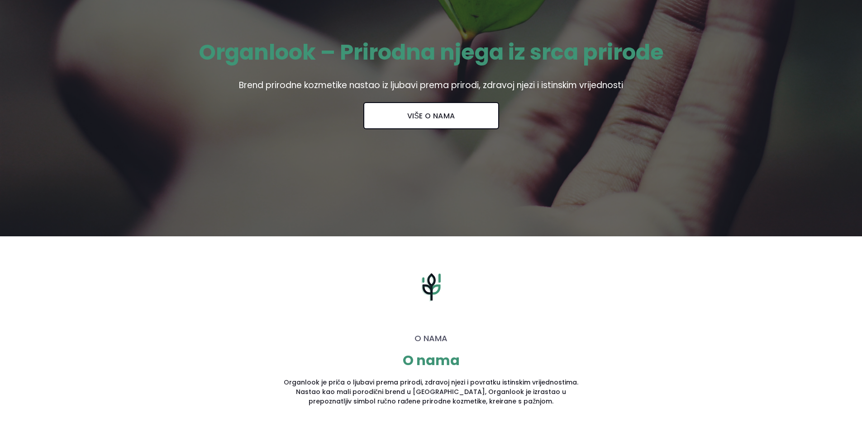
scroll to position [267, 0]
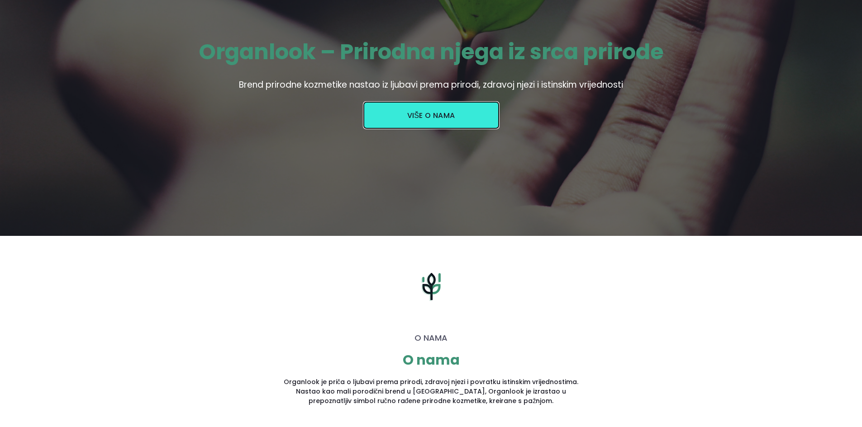
click at [427, 126] on button "Više o nama" at bounding box center [431, 115] width 136 height 27
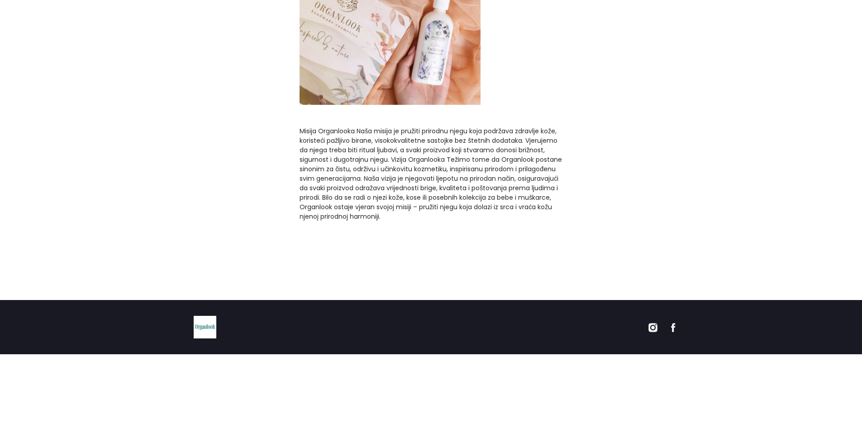
scroll to position [516, 0]
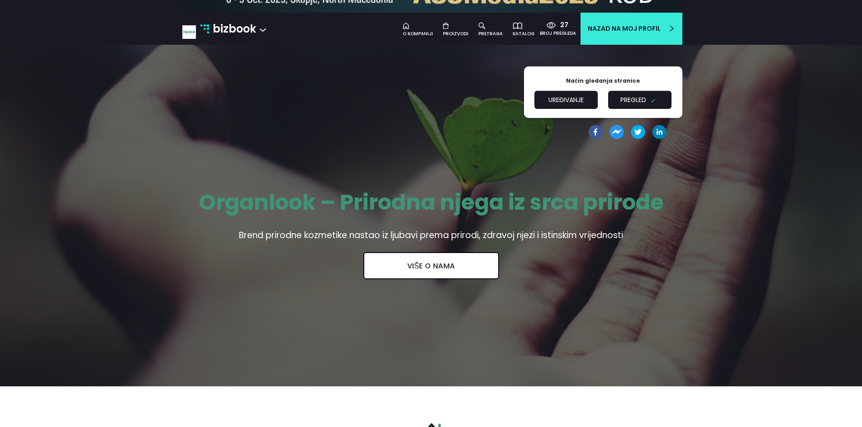
scroll to position [117, 0]
click at [572, 100] on button "Uređivanje" at bounding box center [565, 99] width 63 height 18
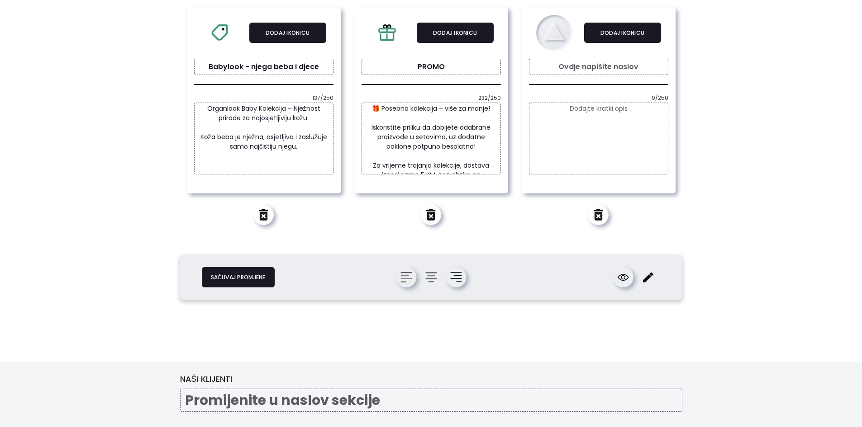
scroll to position [1710, 0]
